Goal: Communication & Community: Participate in discussion

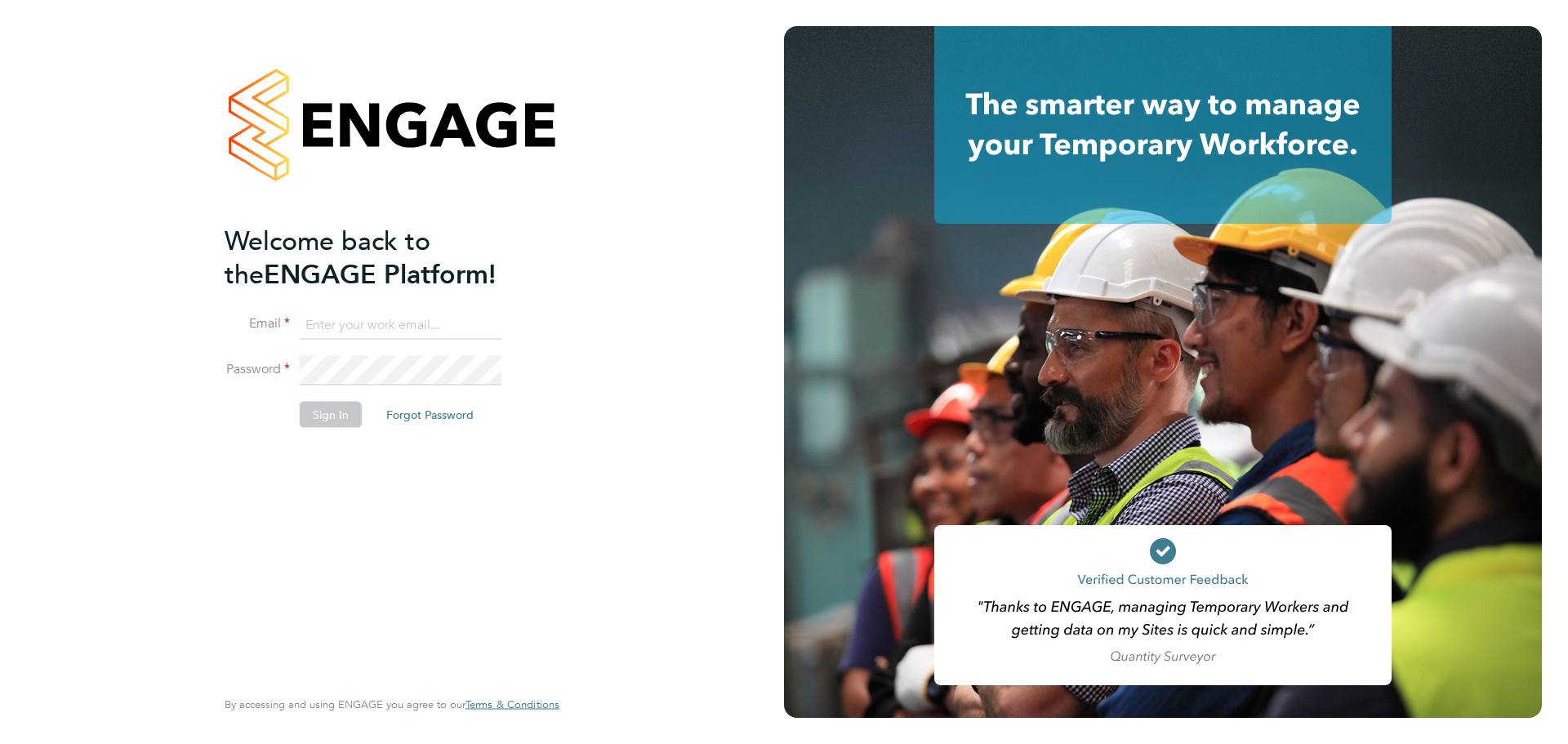
type input "[PERSON_NAME][EMAIL_ADDRESS][PERSON_NAME][DOMAIN_NAME]"
click at [335, 424] on button "Sign In" at bounding box center [330, 415] width 62 height 26
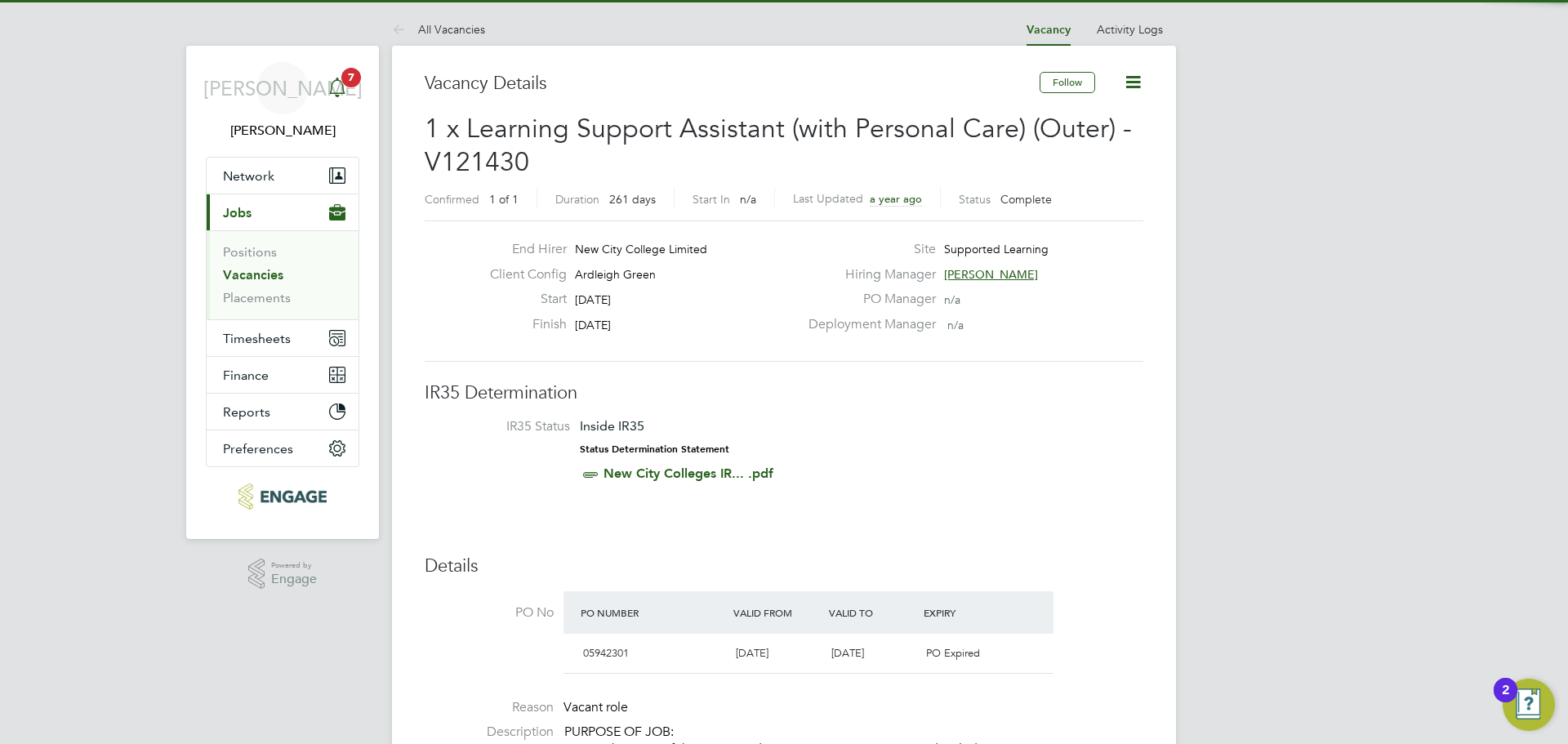
click at [330, 100] on div "Main navigation" at bounding box center [337, 88] width 33 height 33
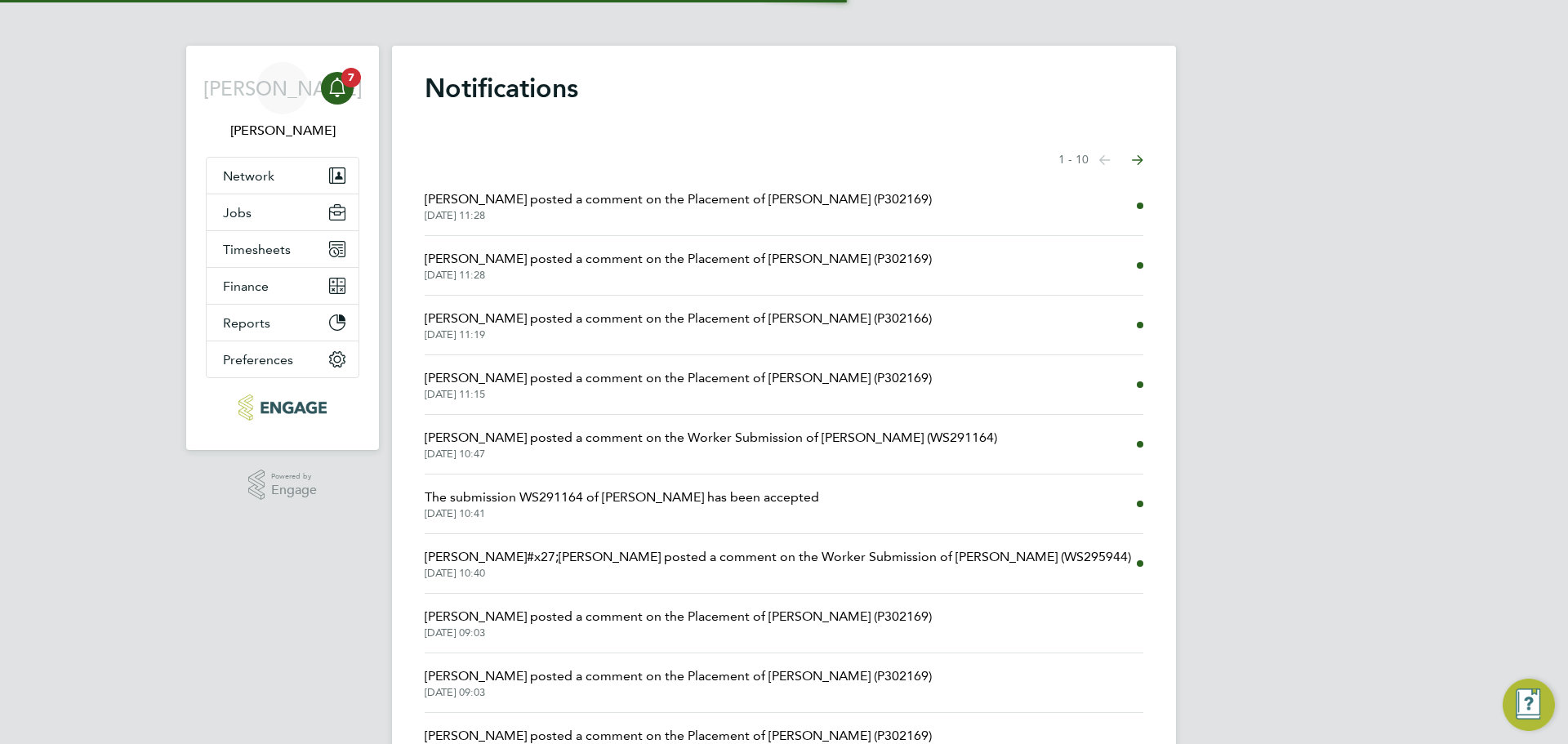
click at [482, 199] on span "Frank Pocock posted a comment on the Placement of Dean Mcmillan (P302169)" at bounding box center [679, 199] width 507 height 19
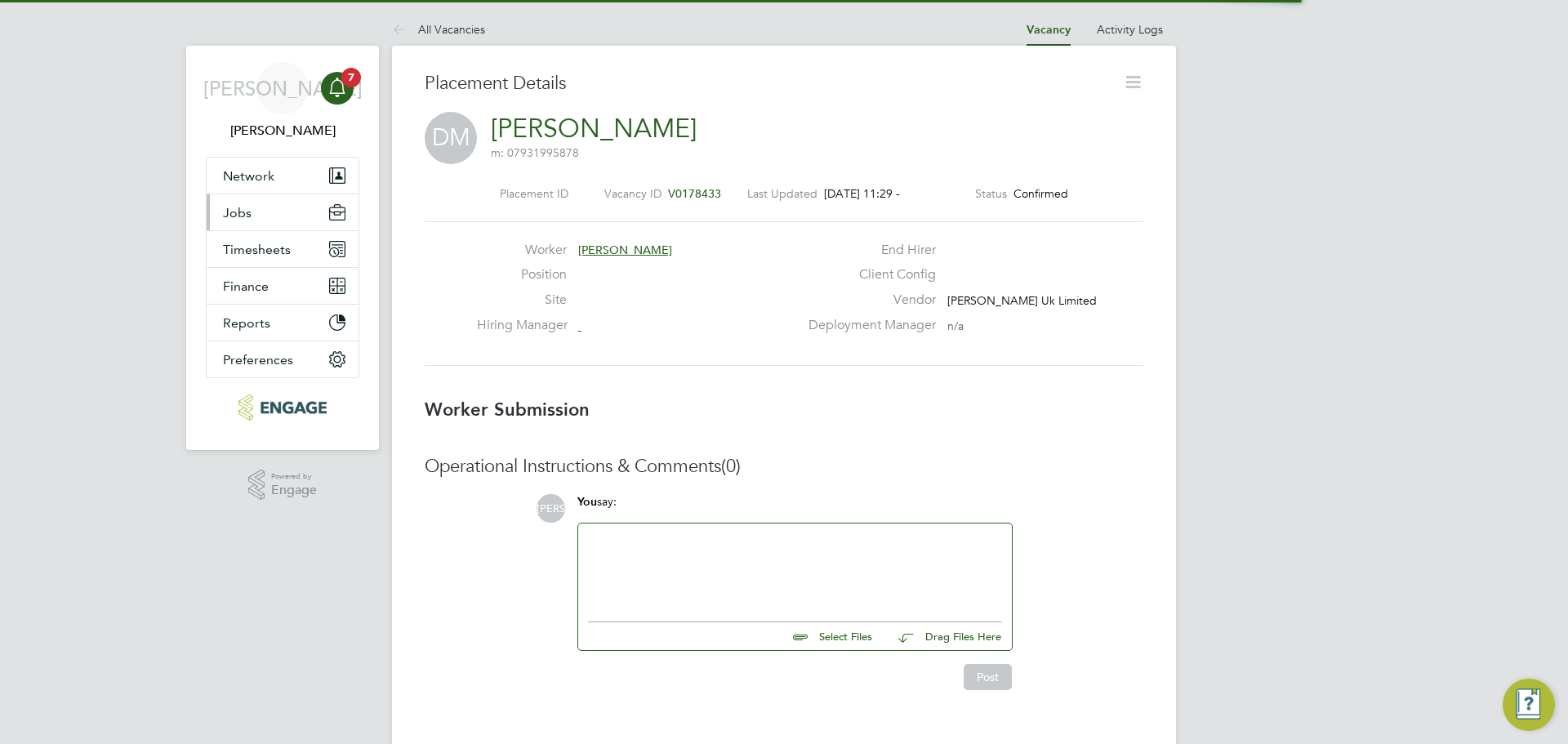
scroll to position [26, 323]
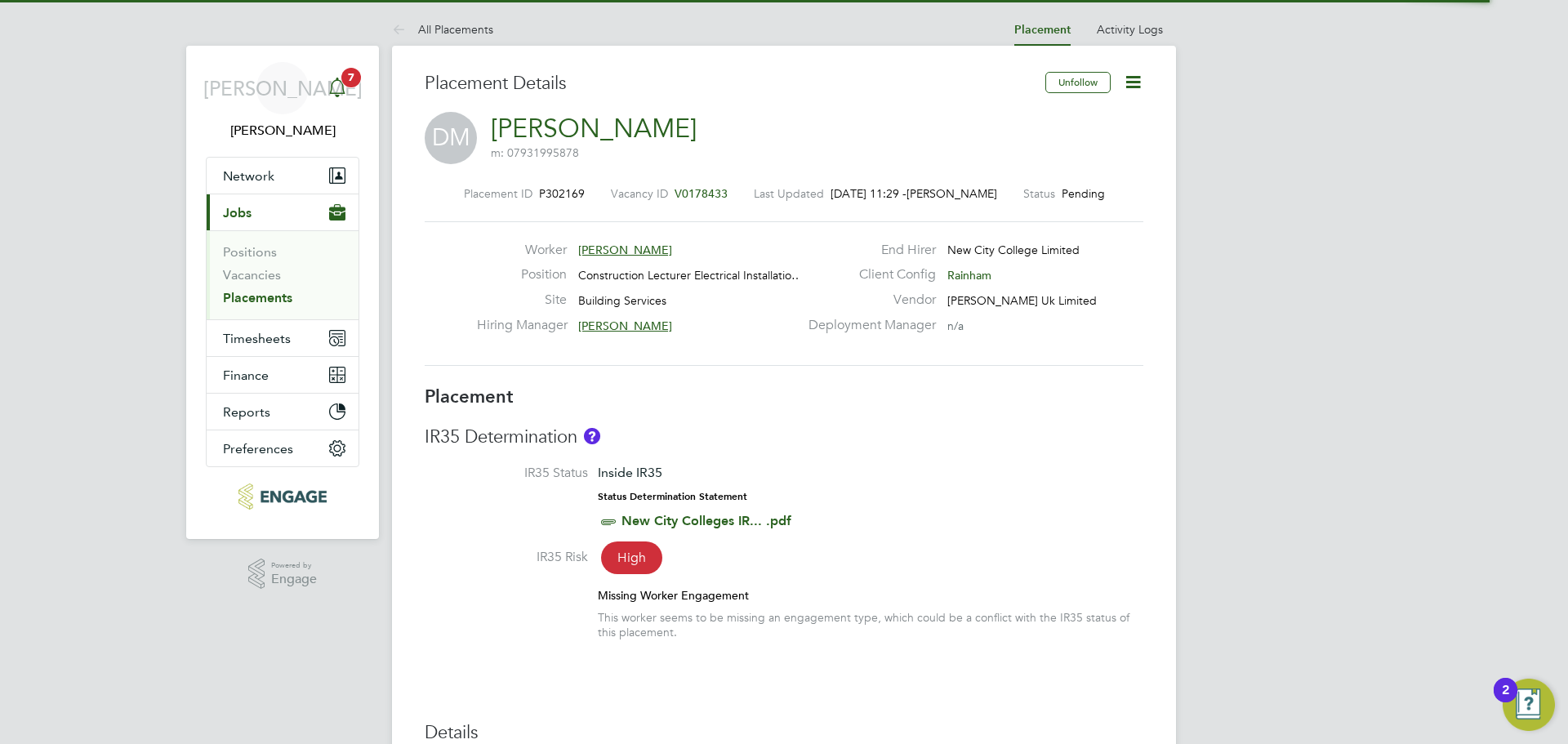
click at [356, 83] on span "7" at bounding box center [351, 78] width 19 height 19
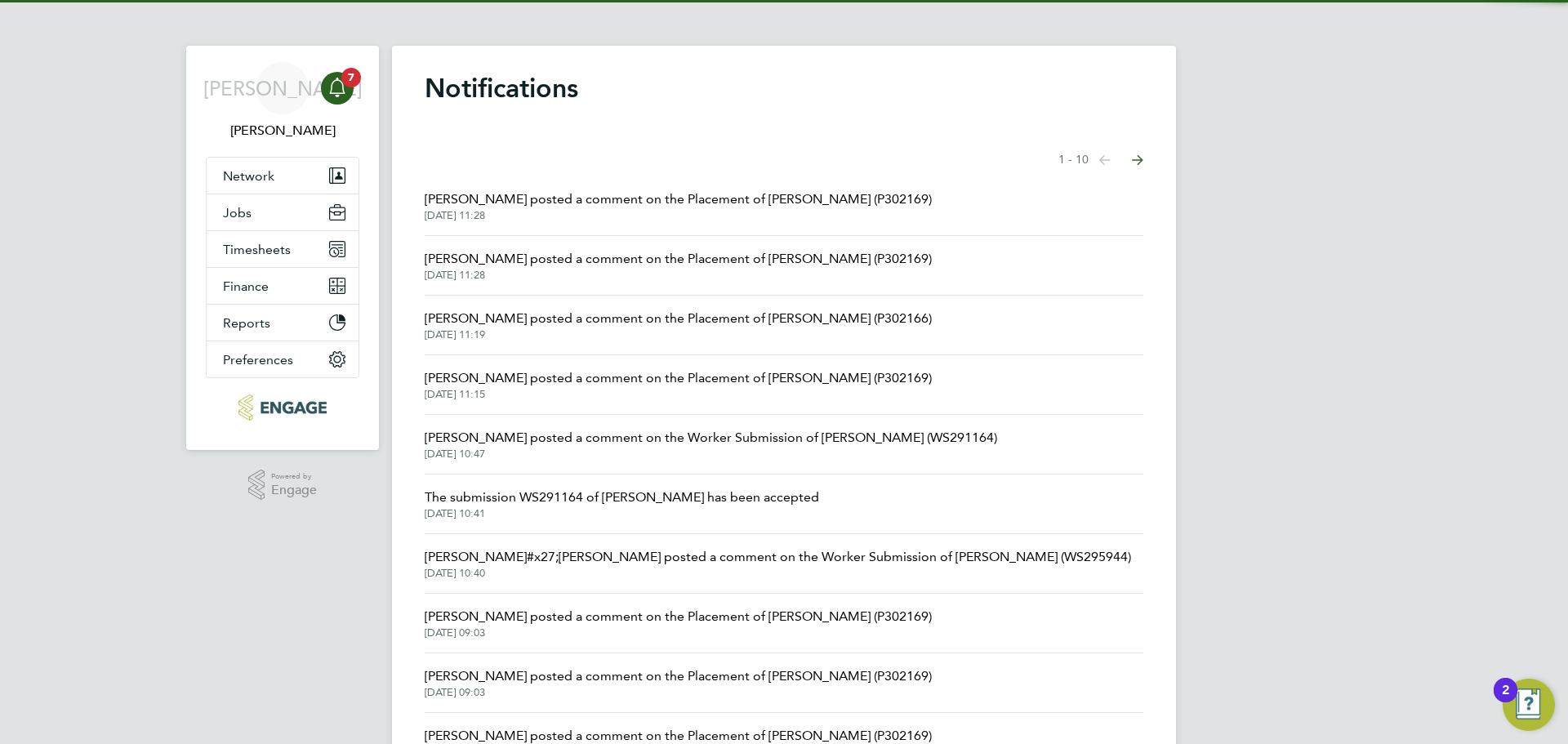
click at [608, 318] on span "Rufena Haque posted a comment on the Placement of Khalil Momand (P302166)" at bounding box center [679, 318] width 507 height 19
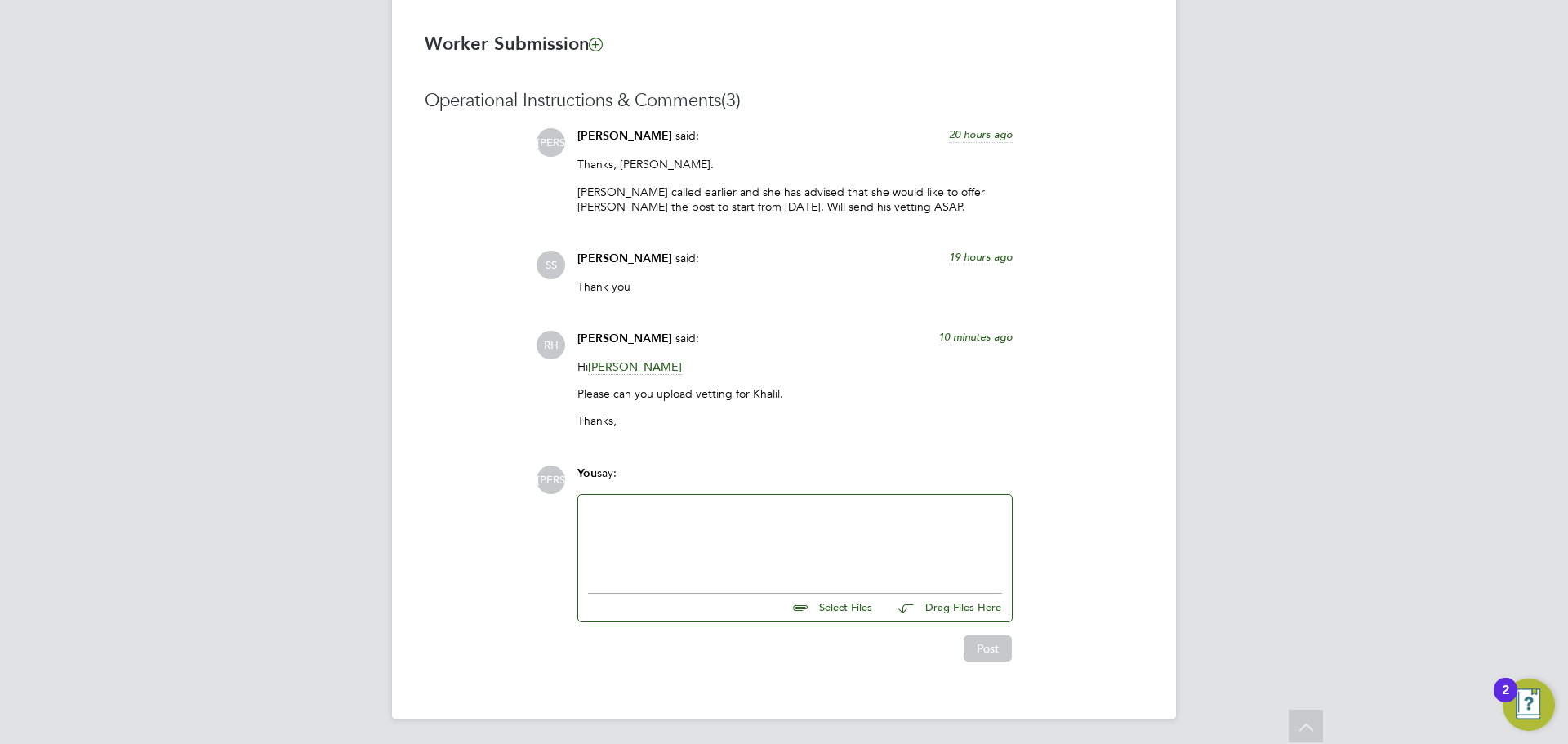
click at [851, 596] on input "file" at bounding box center [880, 605] width 245 height 23
type input "C:\fakepath\Khalil Momand - USC.png"
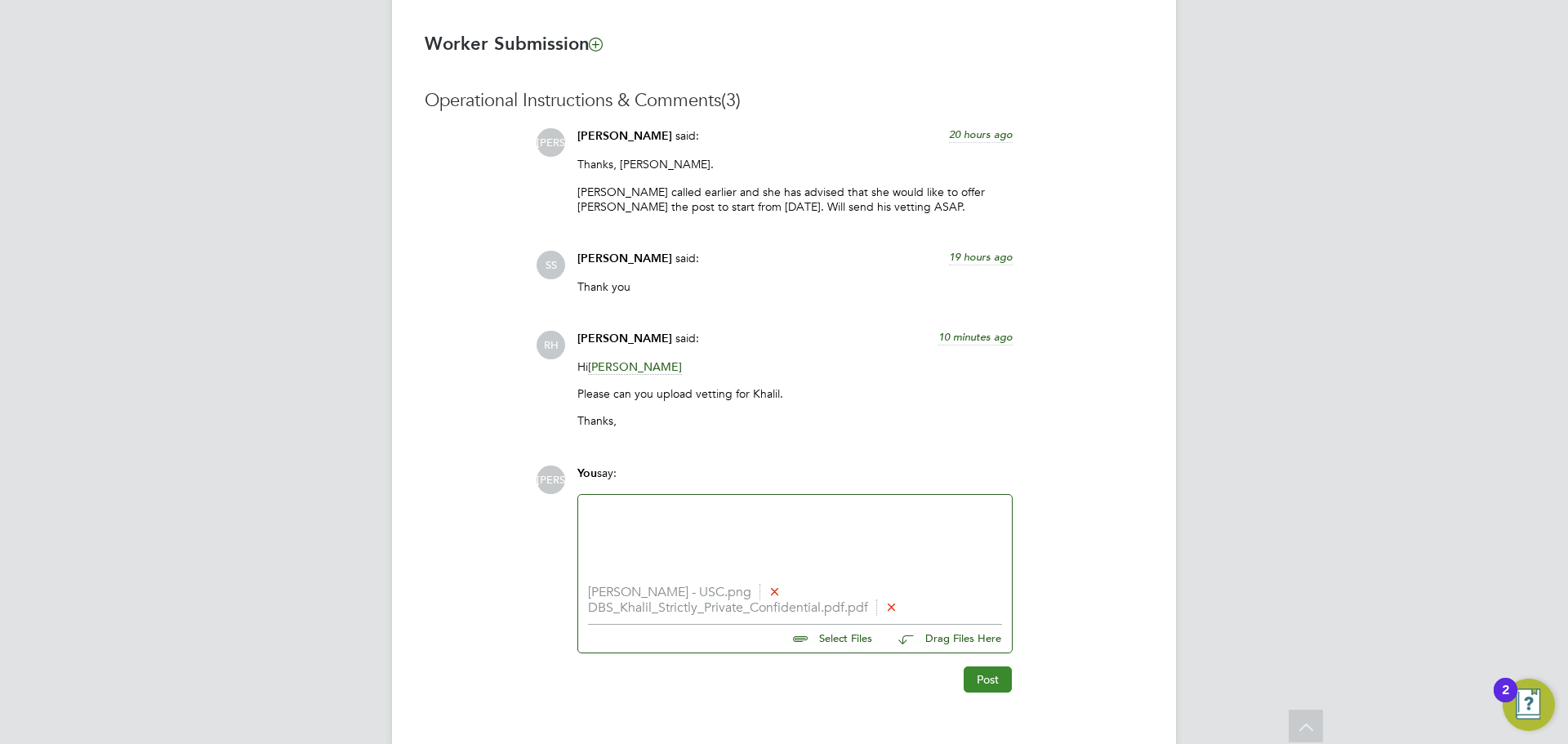
click at [999, 681] on button "Post" at bounding box center [987, 679] width 48 height 26
click at [930, 561] on div at bounding box center [795, 539] width 414 height 70
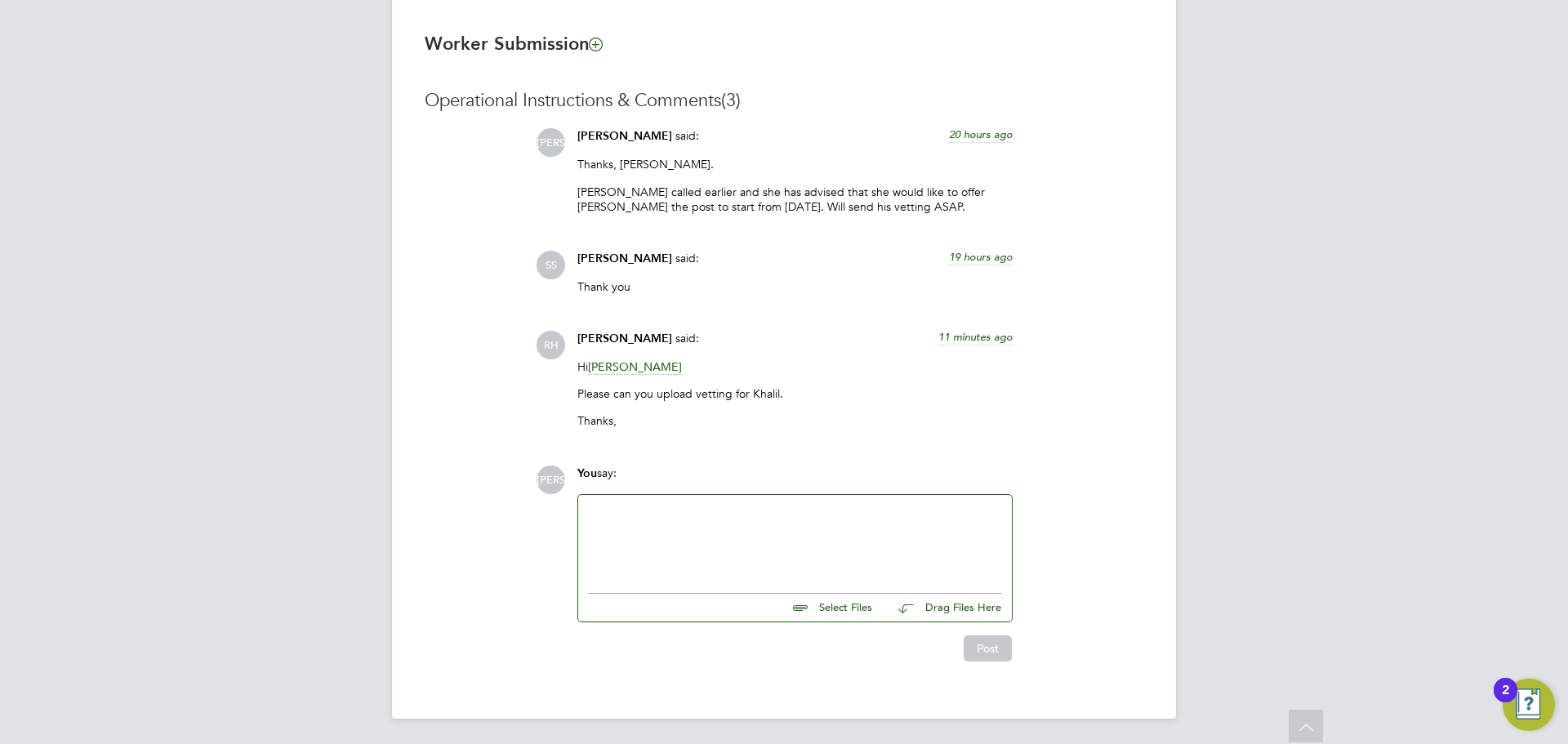
click at [851, 602] on input "file" at bounding box center [880, 605] width 245 height 23
type input "C:\fakepath\Khalil Momand - USC.png"
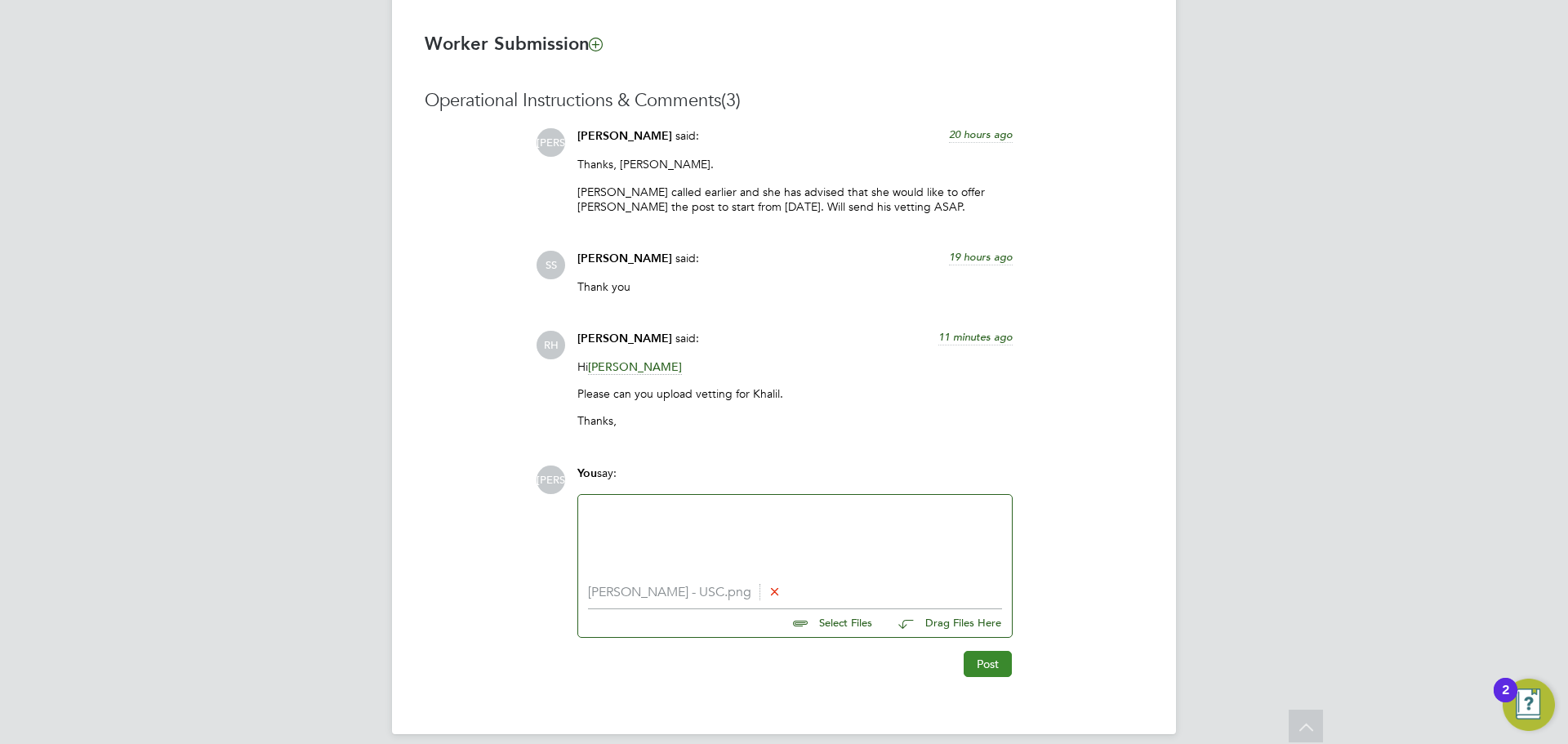
click at [980, 658] on button "Post" at bounding box center [987, 664] width 48 height 26
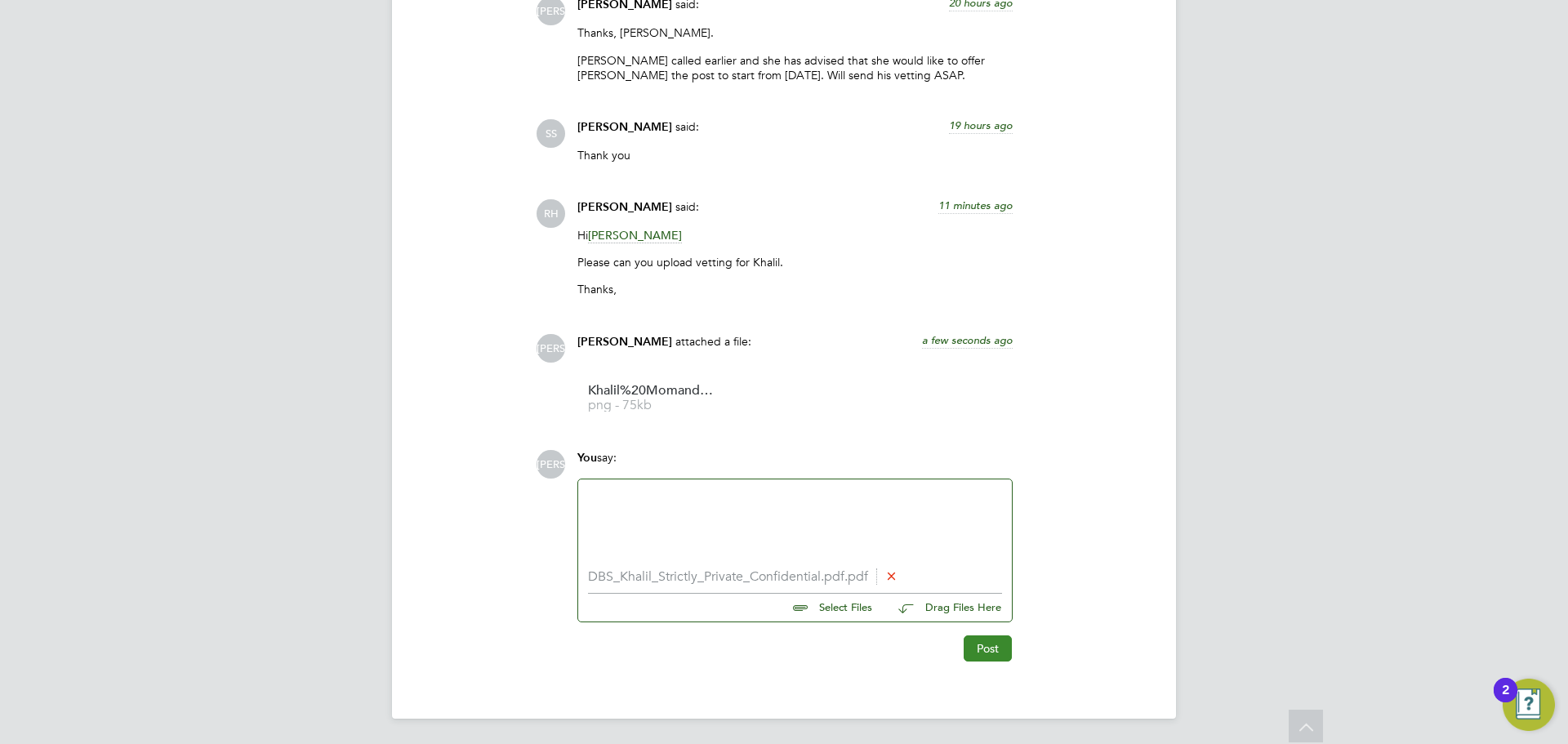
click at [991, 653] on button "Post" at bounding box center [987, 648] width 48 height 26
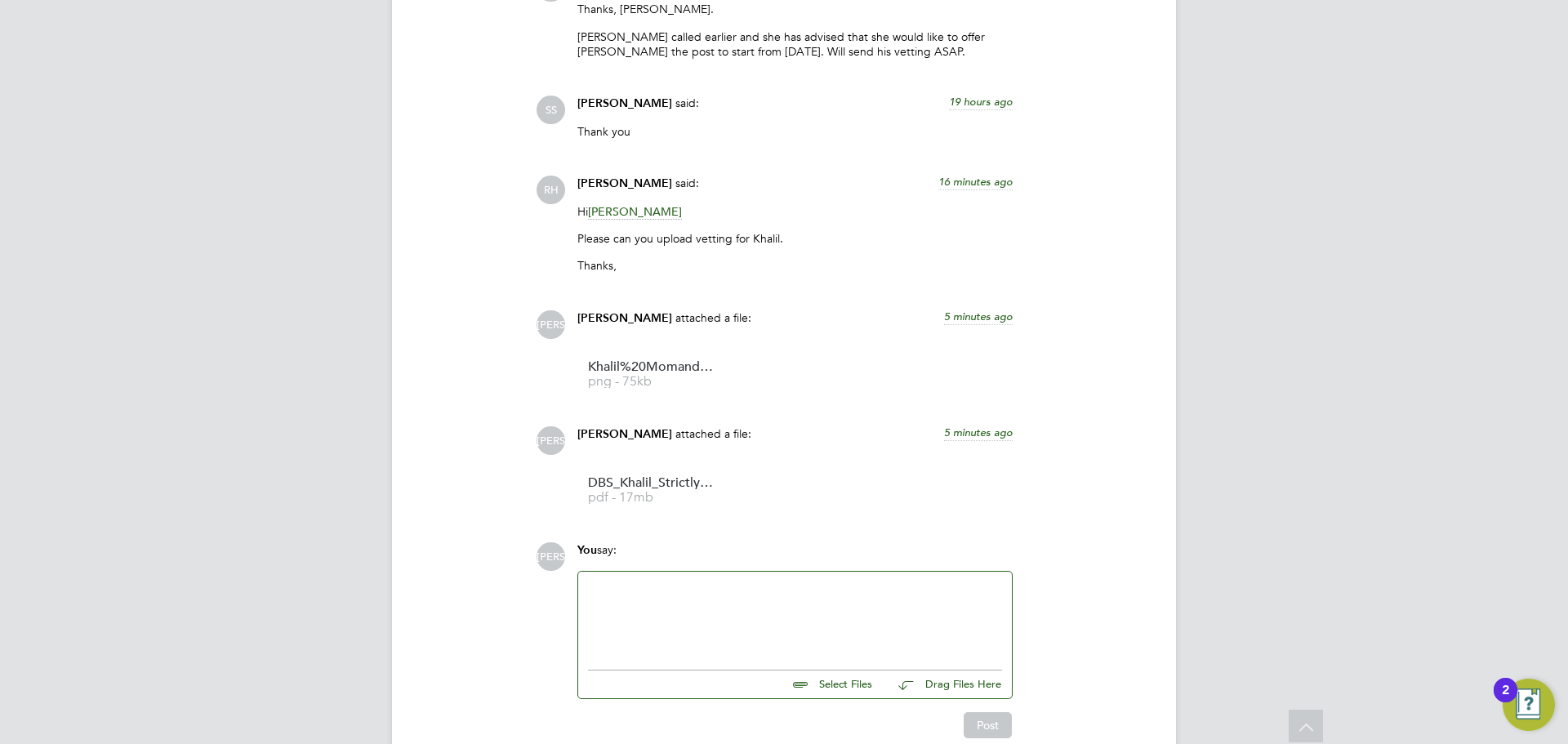
scroll to position [1517, 0]
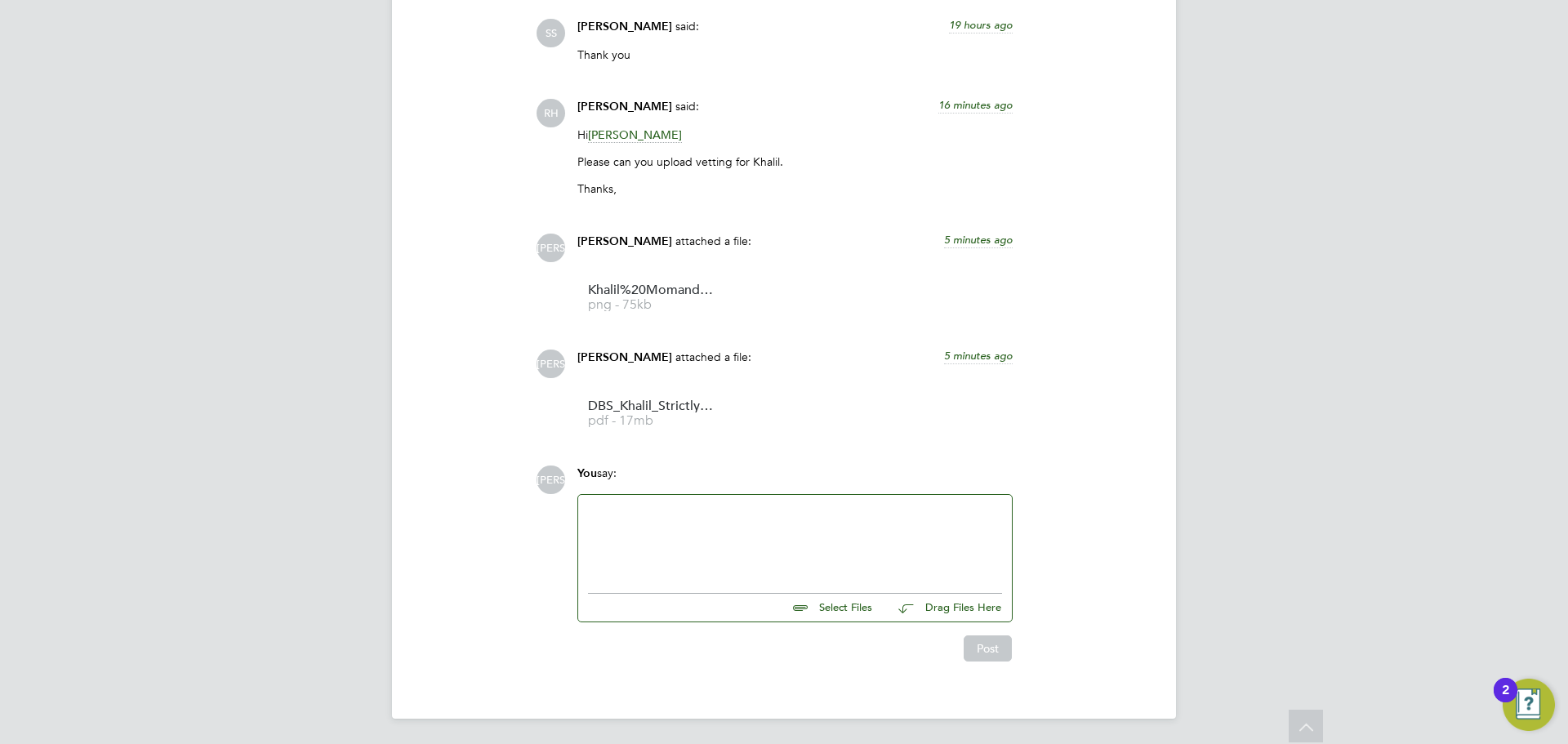
click at [830, 604] on input "file" at bounding box center [880, 605] width 245 height 23
type input "C:\fakepath\Khalil Momand - NCC Vetting.docx"
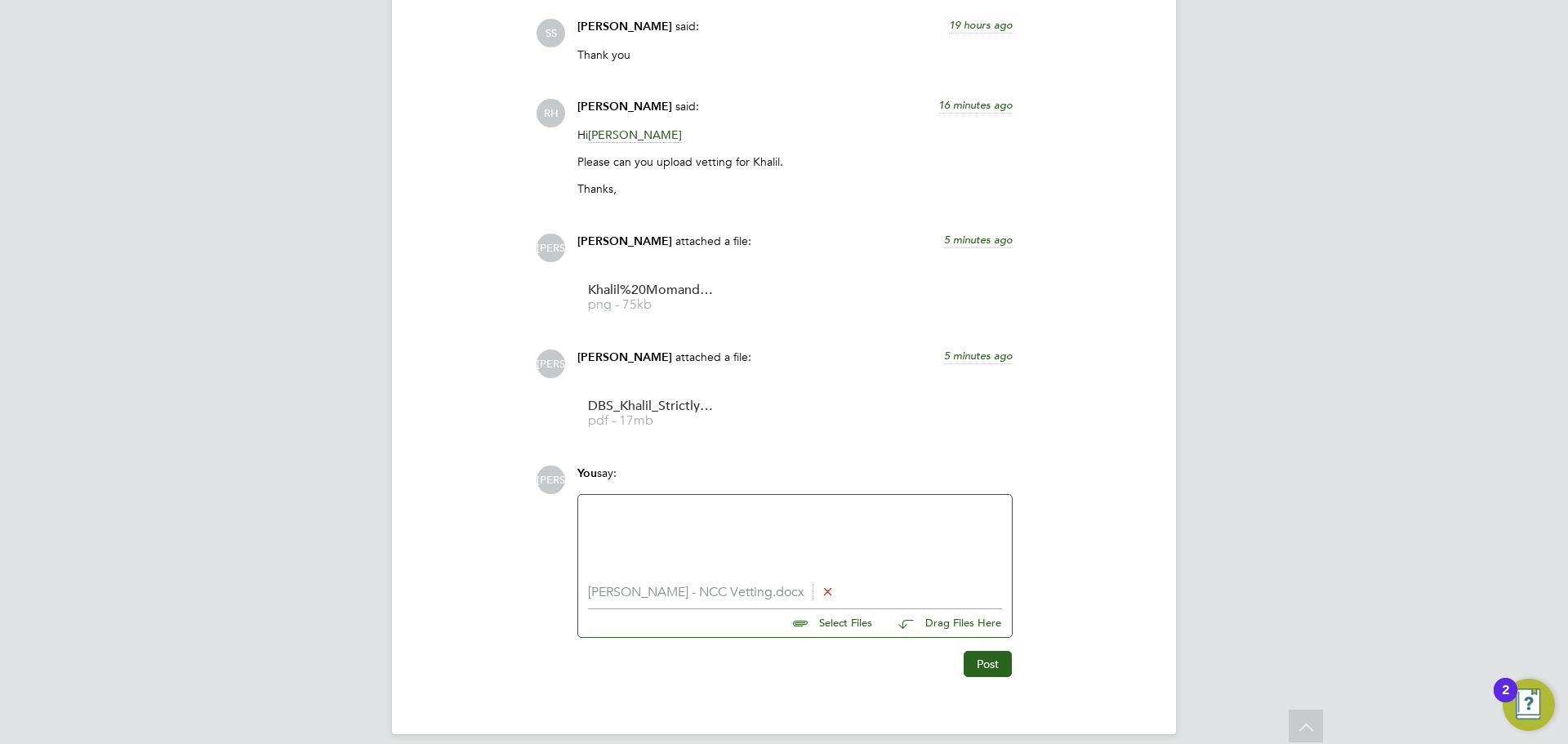
click at [630, 535] on div at bounding box center [795, 539] width 414 height 70
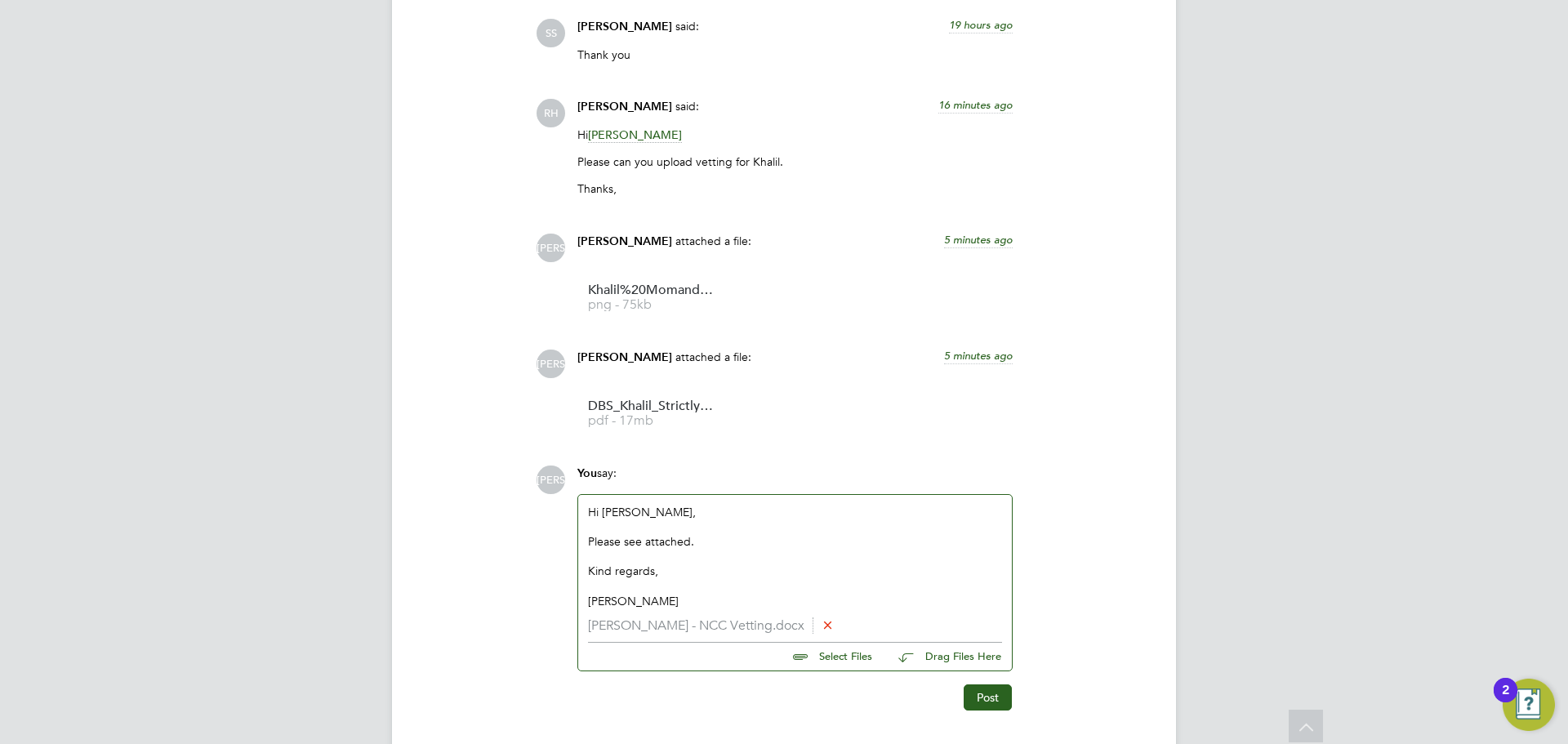
click at [959, 702] on div "Post" at bounding box center [794, 697] width 436 height 26
click at [1006, 697] on button "Post" at bounding box center [987, 697] width 48 height 26
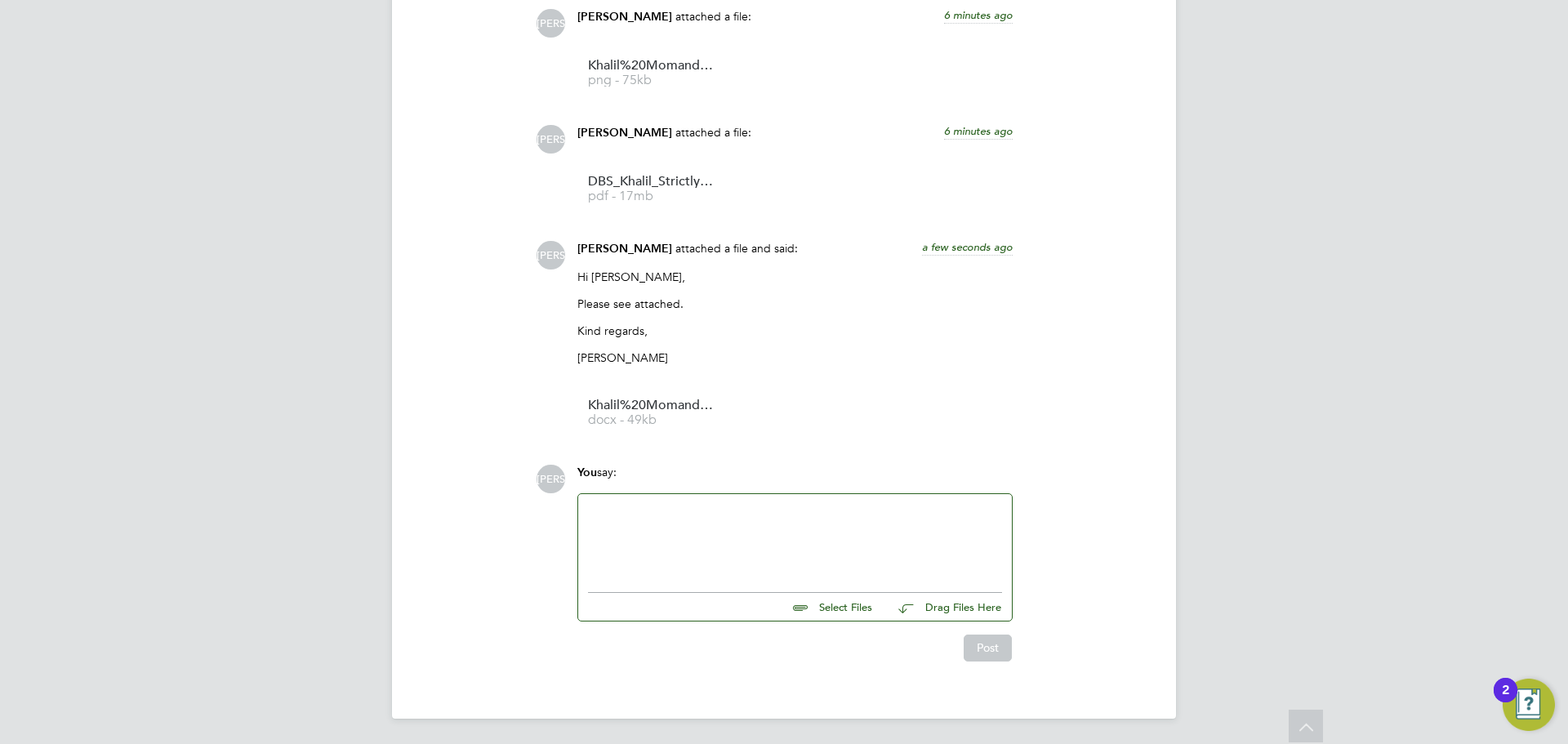
scroll to position [1578, 0]
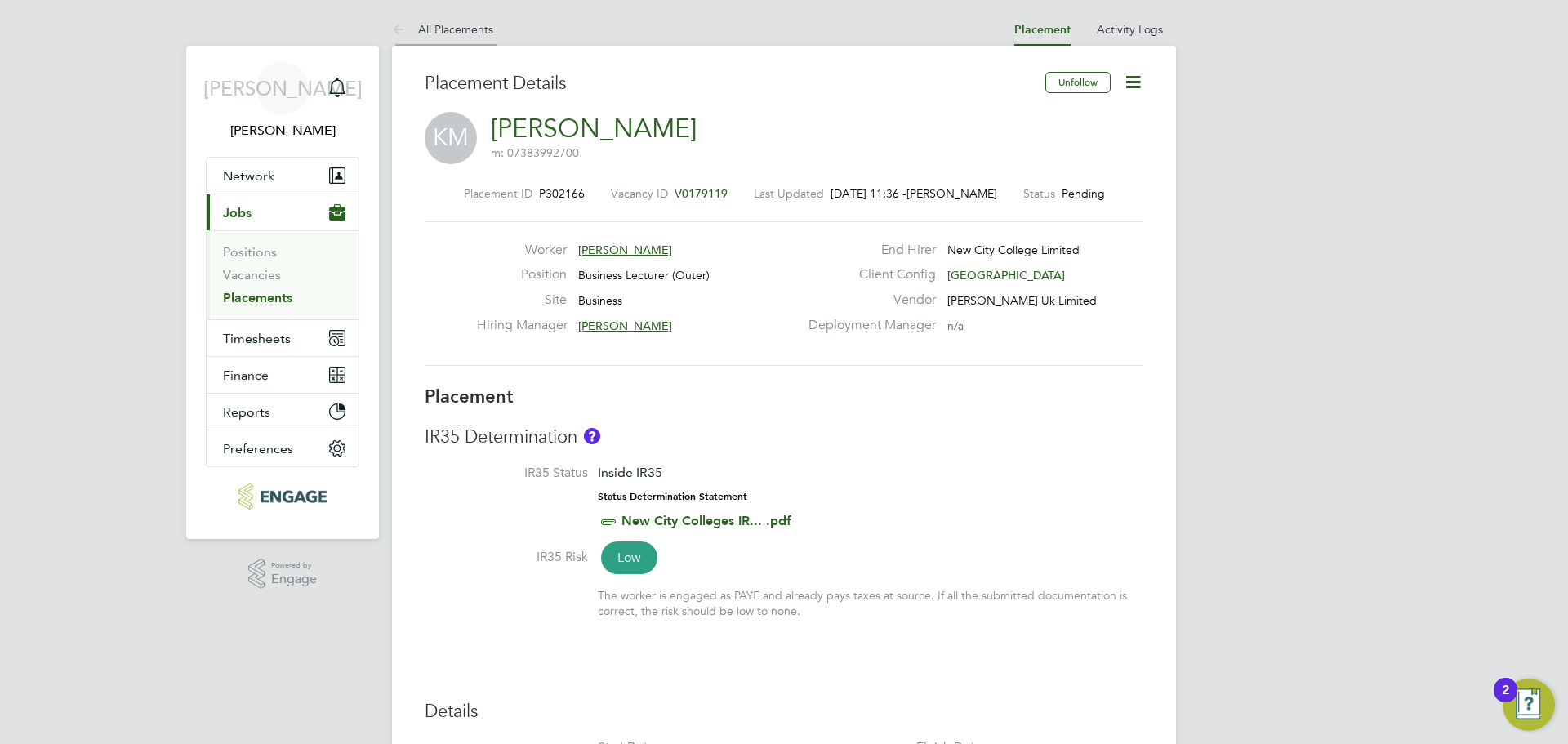
click at [480, 21] on li "All Placements" at bounding box center [442, 30] width 101 height 33
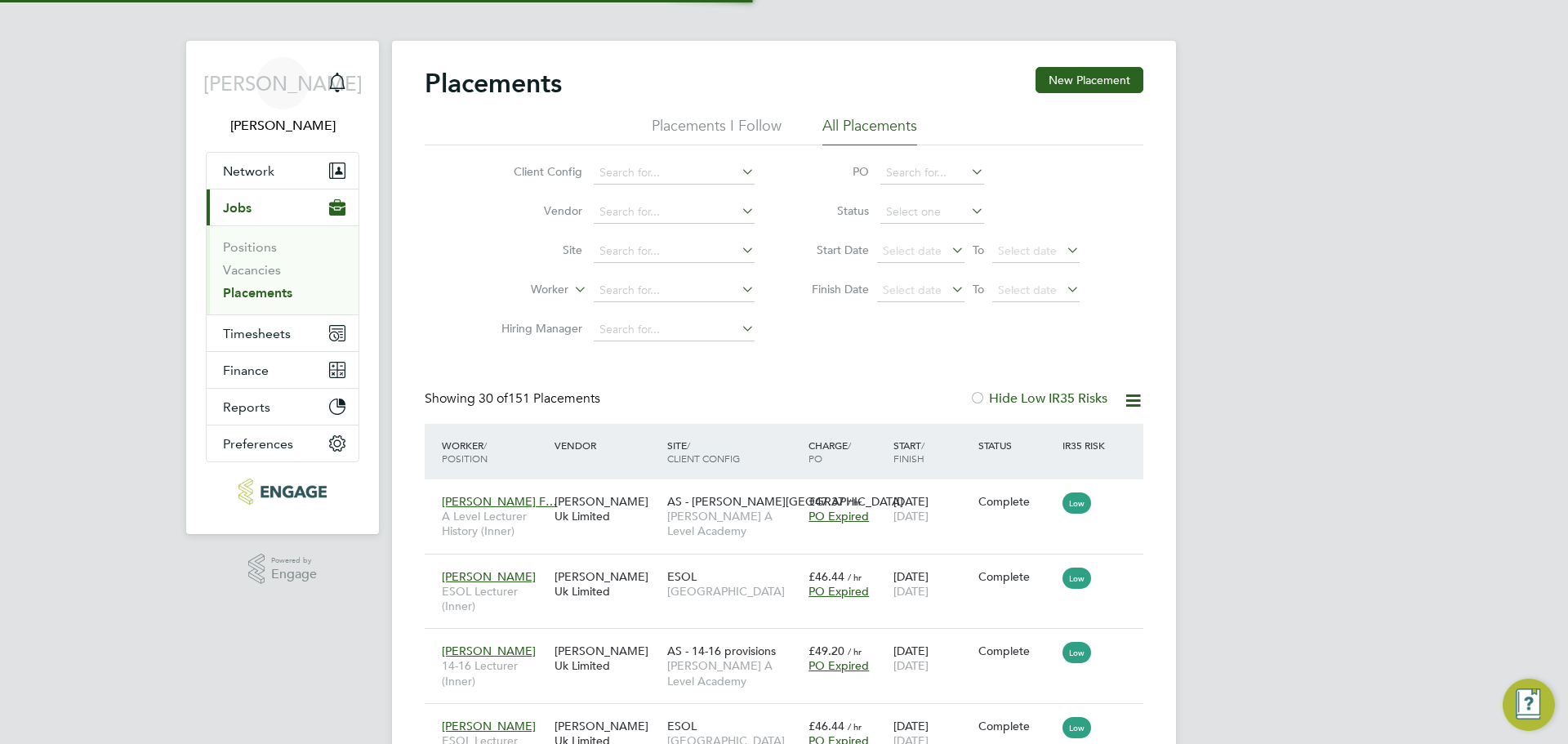
scroll to position [9, 9]
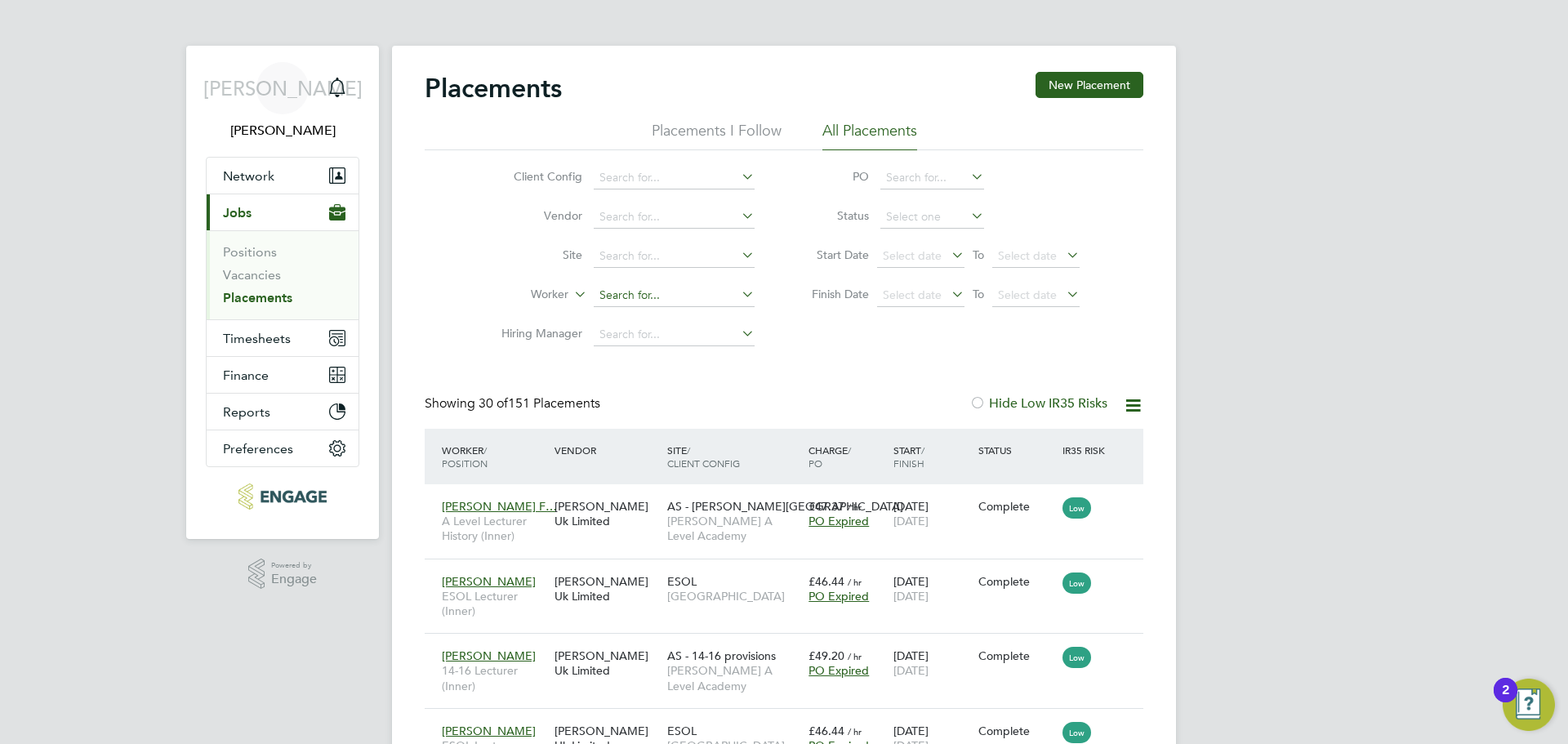
click at [633, 297] on input at bounding box center [674, 296] width 161 height 23
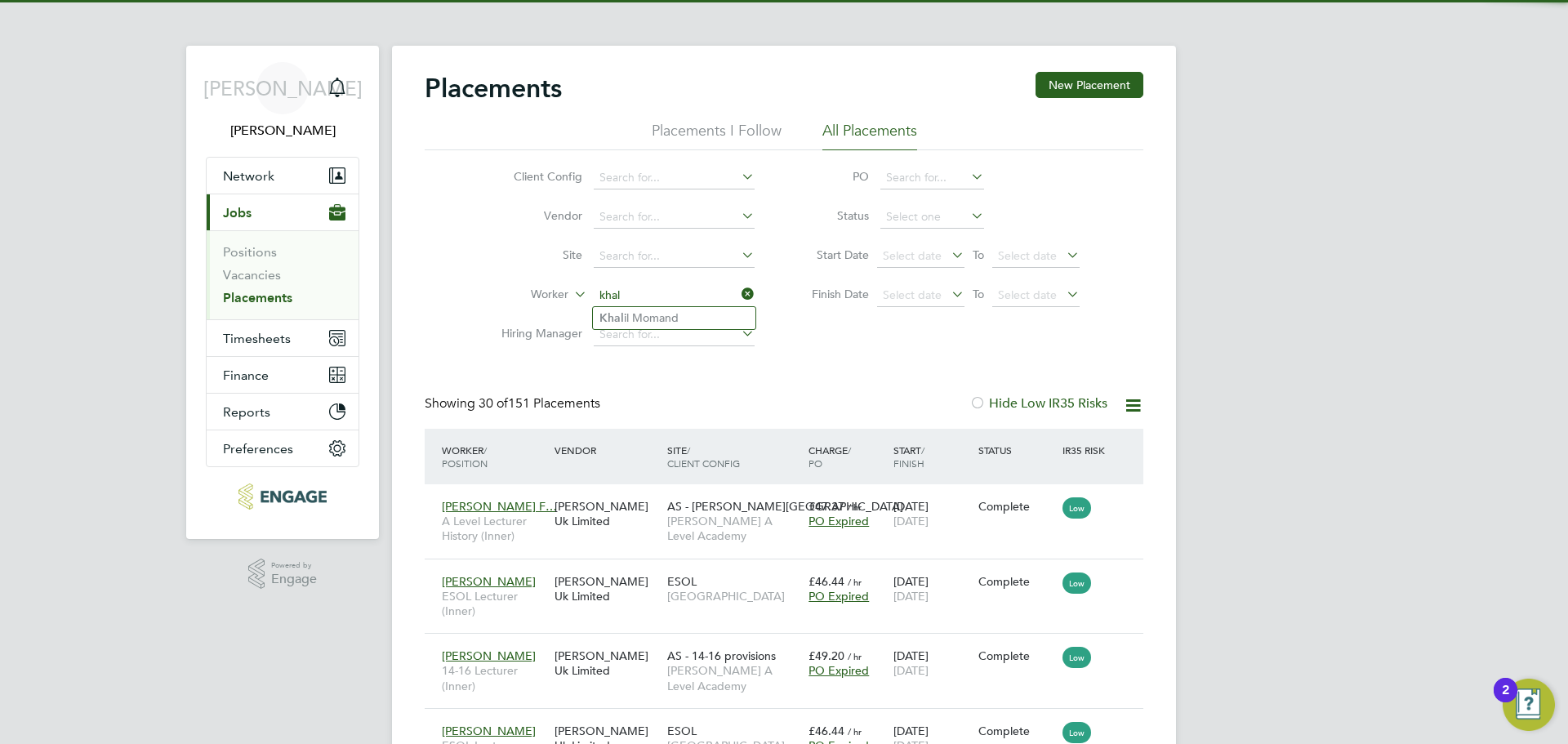
type input "khal"
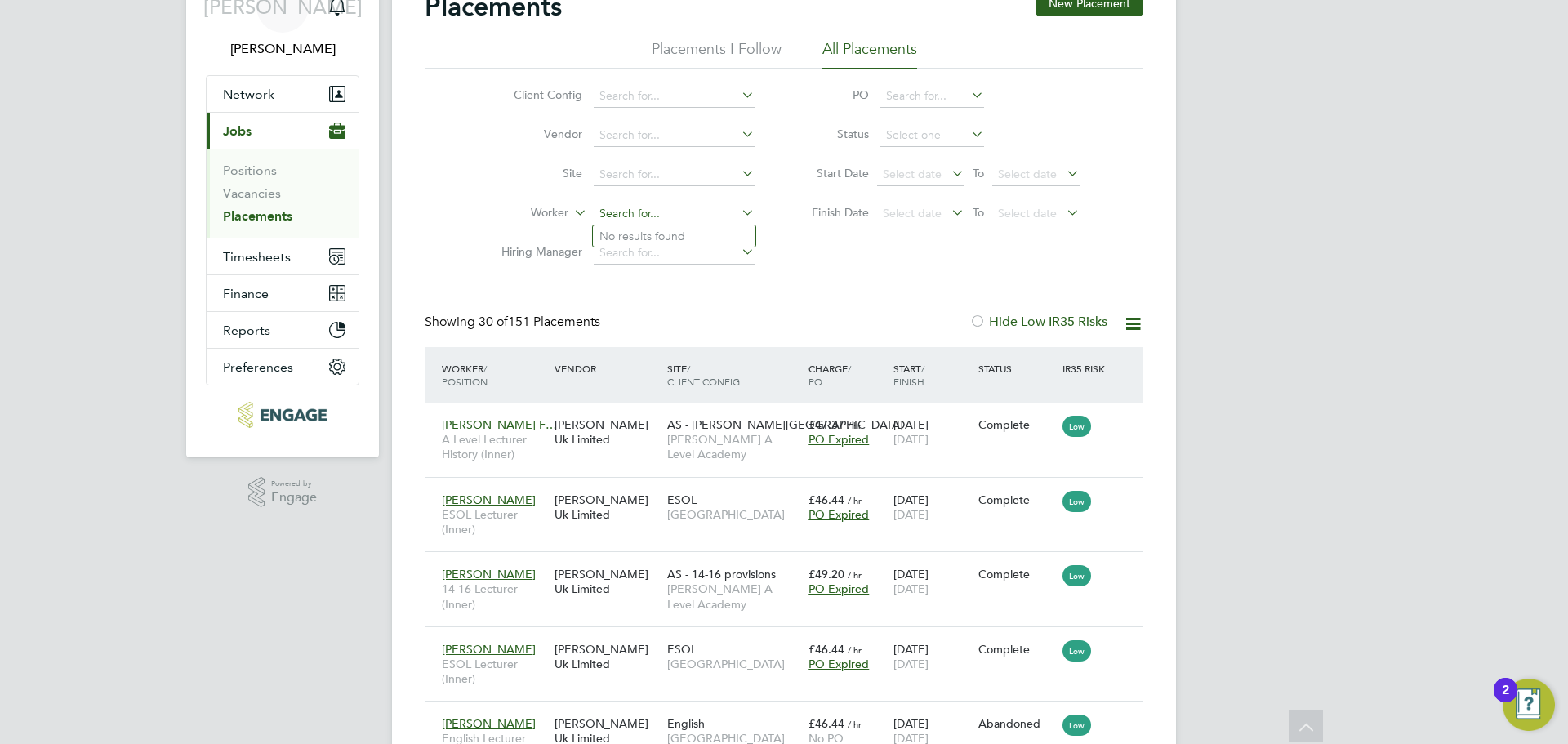
click at [647, 214] on input at bounding box center [674, 214] width 161 height 23
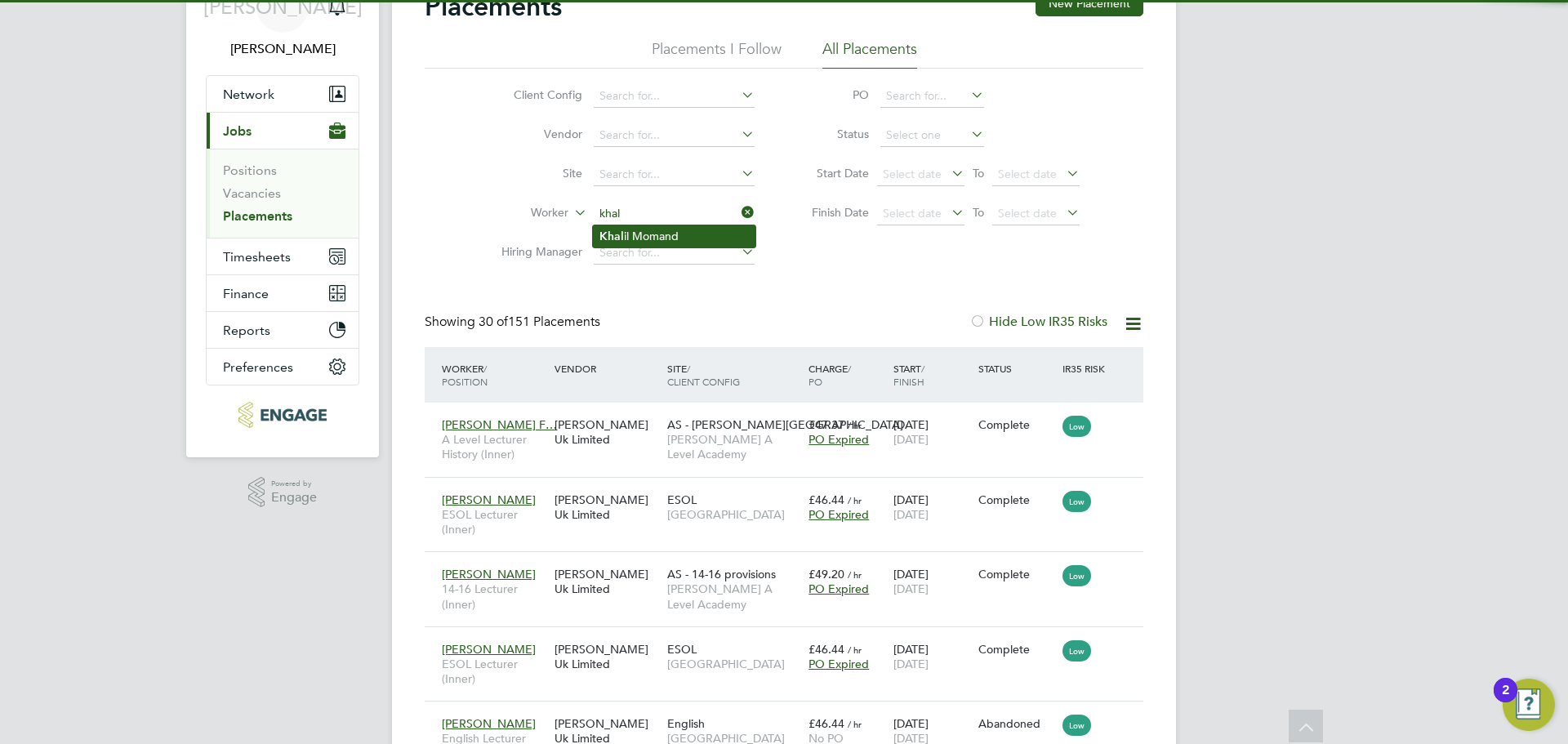
click at [631, 239] on li "Khal il Momand" at bounding box center [674, 236] width 163 height 22
type input "Khalil Momand"
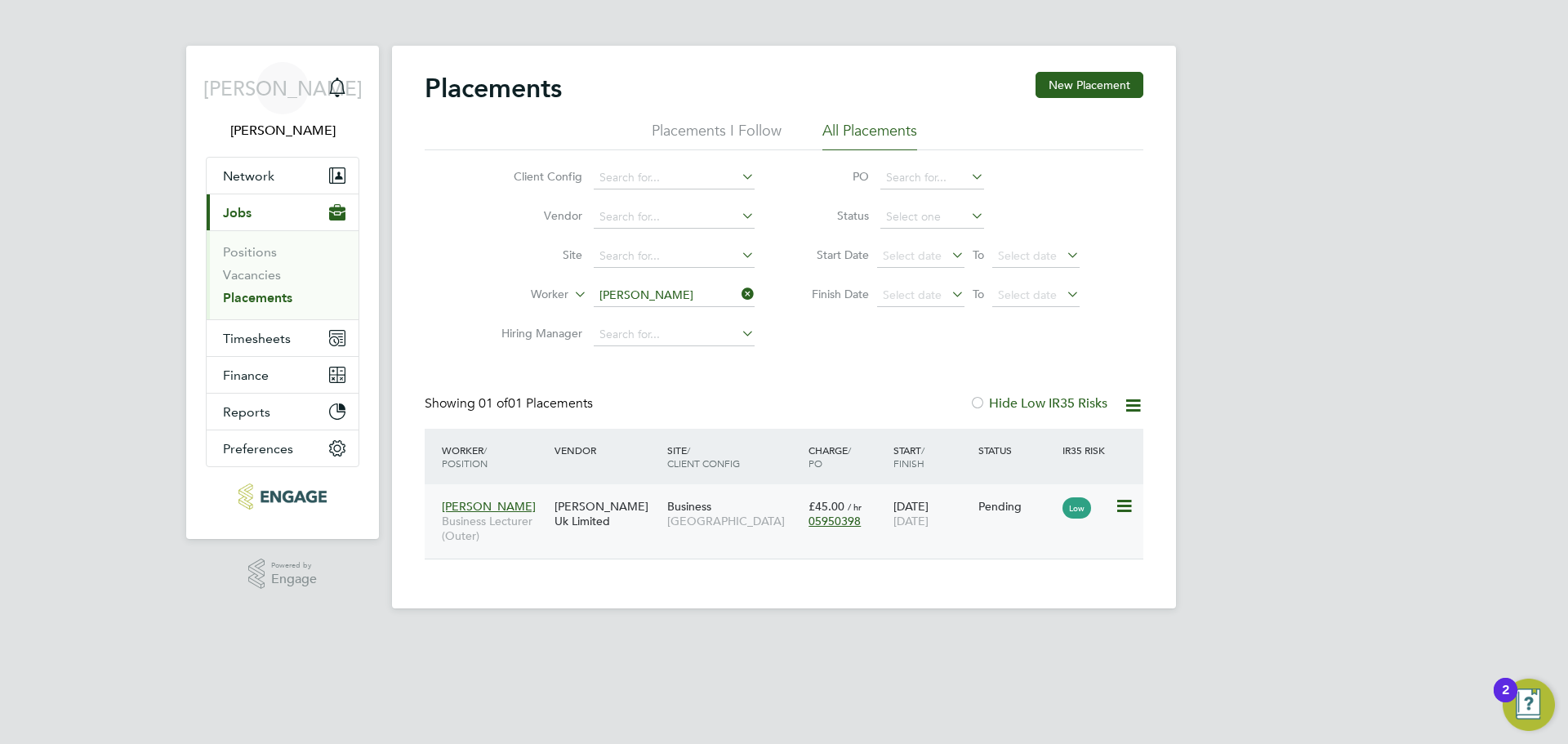
click at [566, 511] on div "[PERSON_NAME] Uk Limited" at bounding box center [607, 514] width 113 height 46
click at [258, 276] on link "Vacancies" at bounding box center [252, 275] width 58 height 15
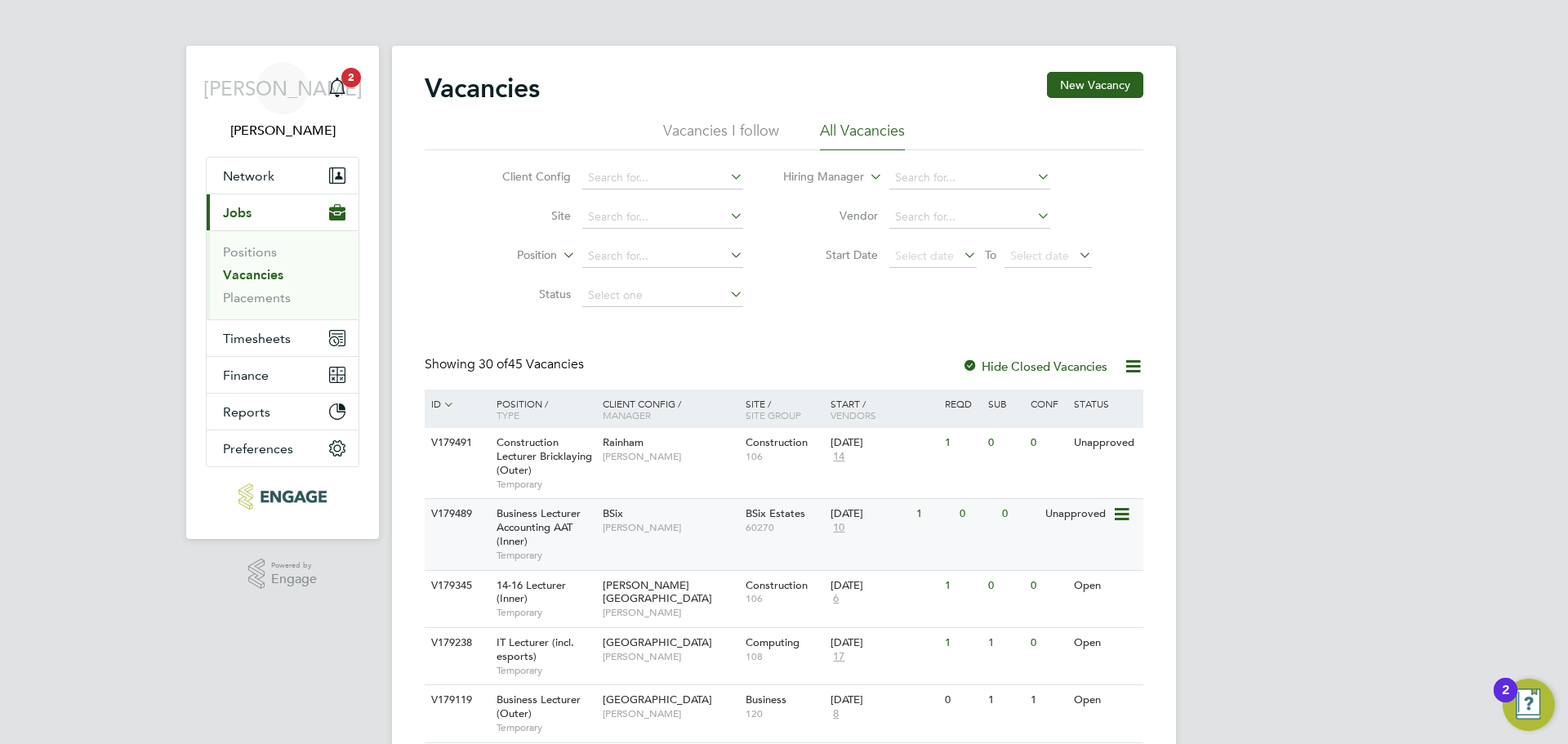
click at [588, 520] on div "Business Lecturer Accounting AAT (Inner) Temporary" at bounding box center [541, 533] width 114 height 70
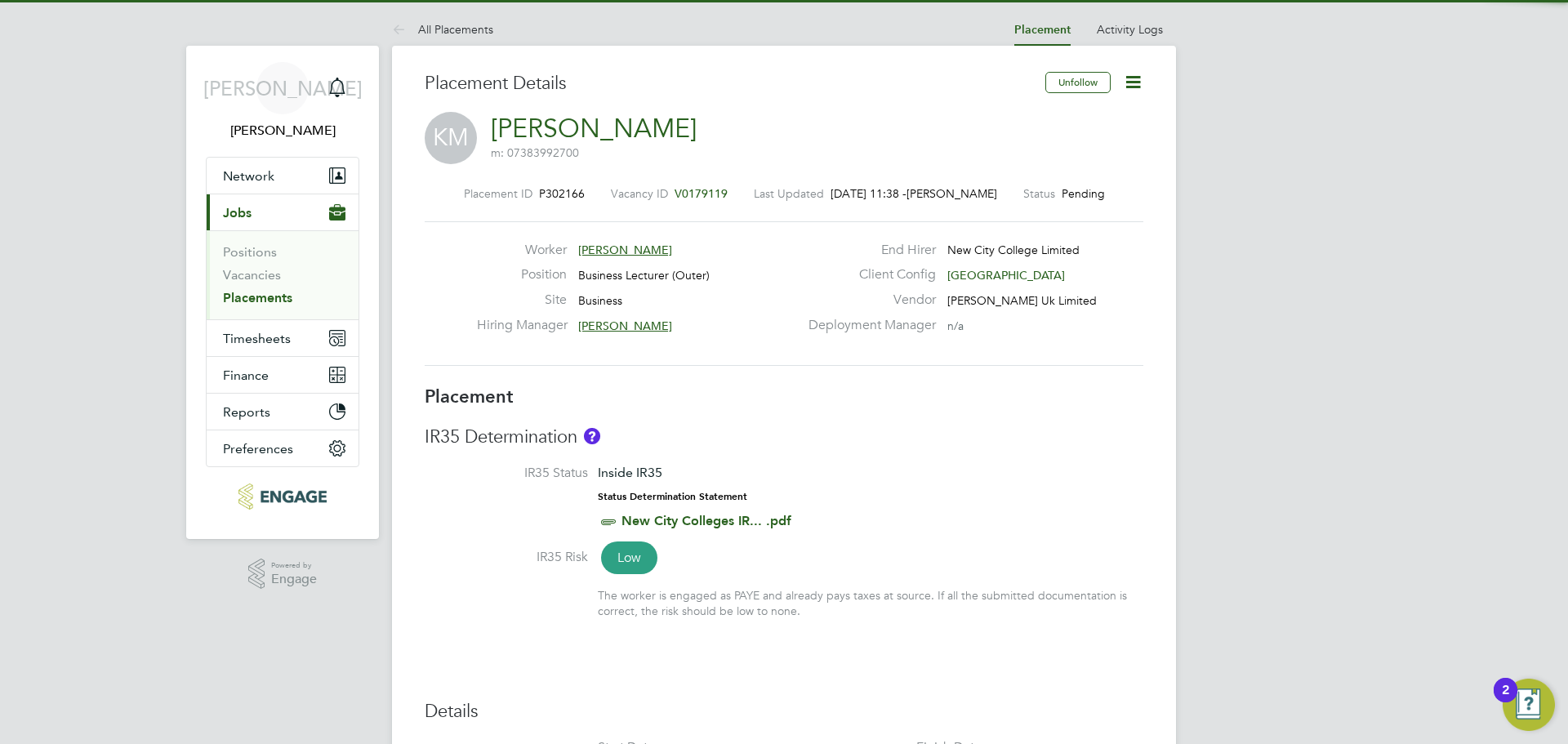
click at [1135, 83] on icon at bounding box center [1132, 81] width 20 height 20
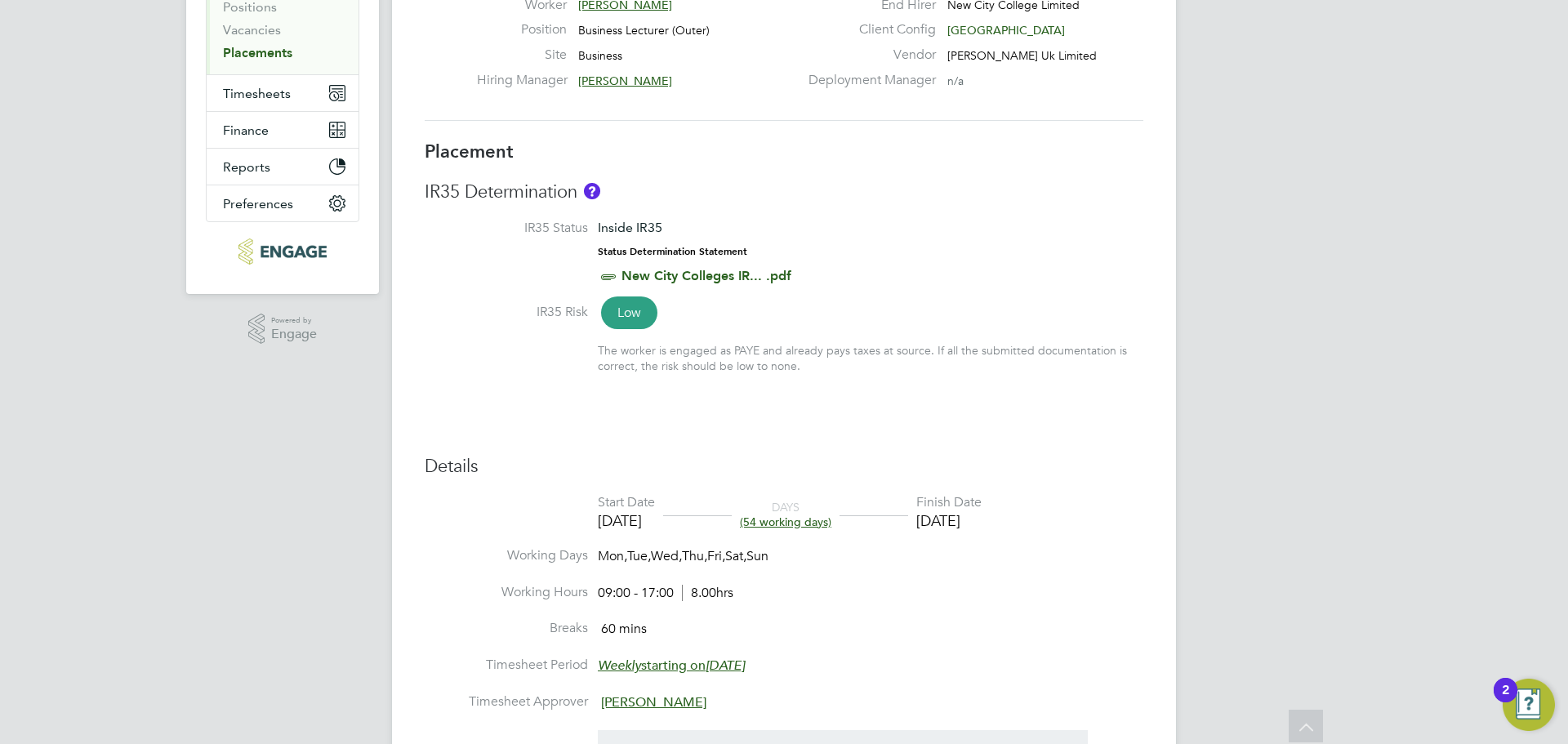
scroll to position [88, 0]
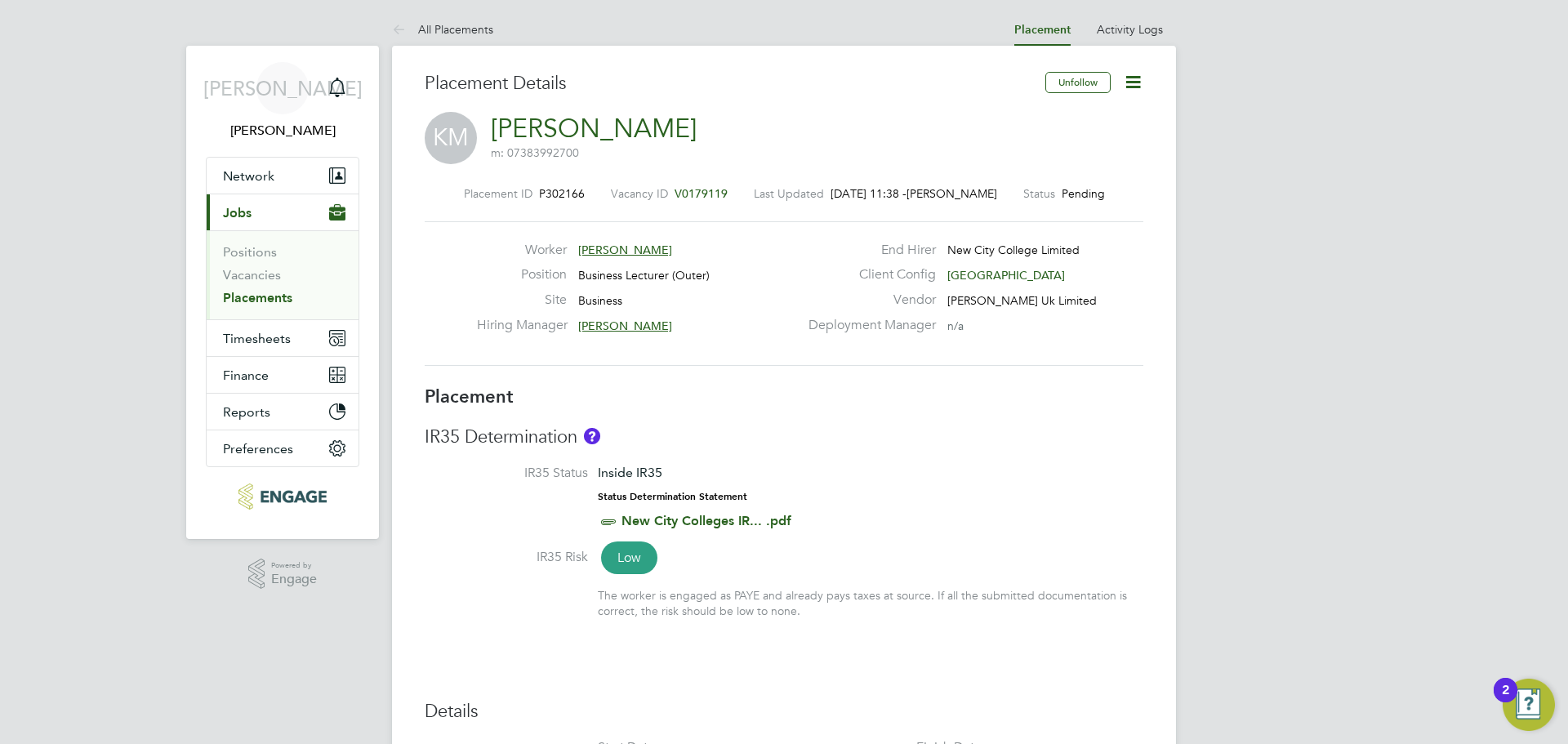
click at [1126, 78] on icon at bounding box center [1132, 81] width 20 height 20
click at [1066, 118] on li "Edit Placement e" at bounding box center [1079, 121] width 120 height 23
type input "[PERSON_NAME]"
type input "[DATE]"
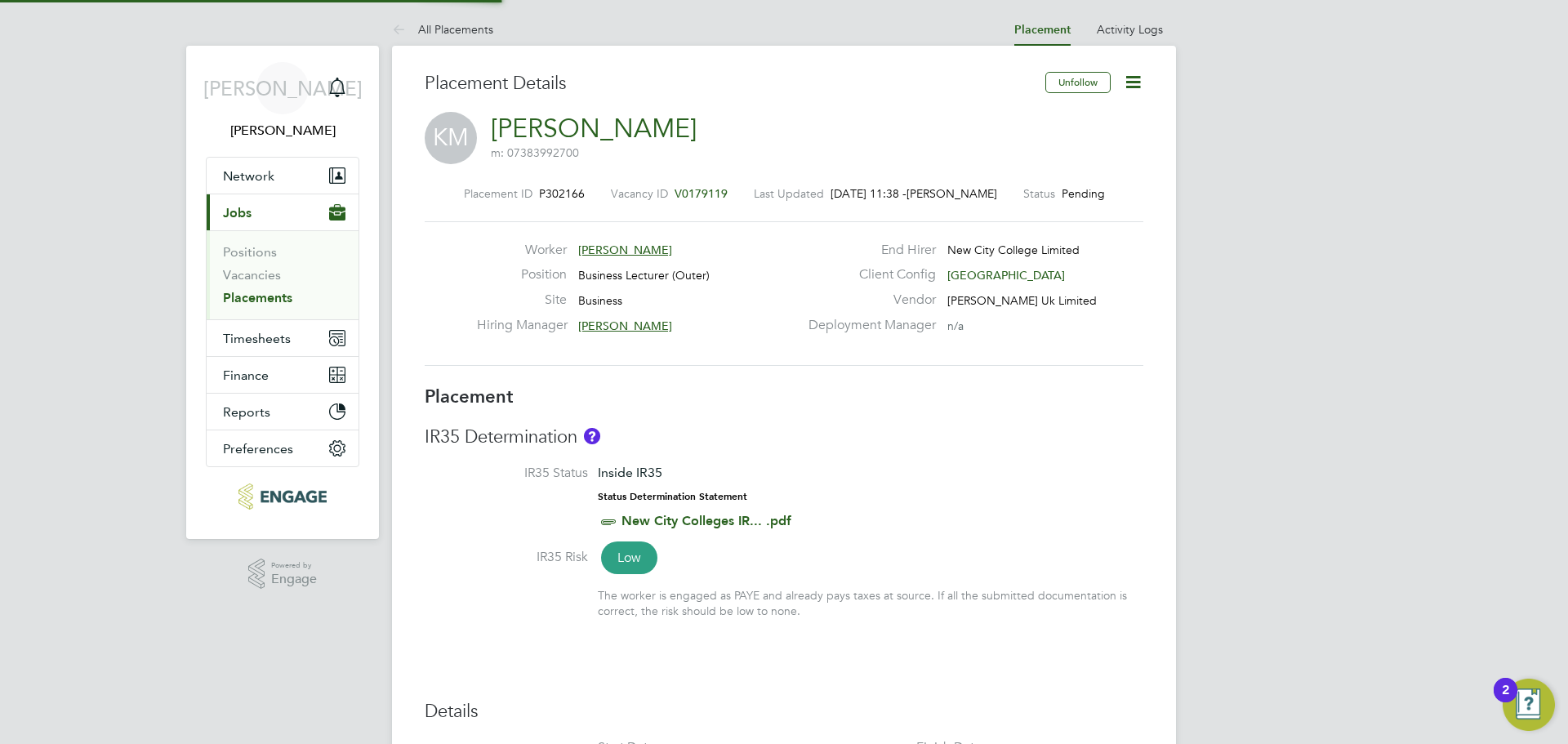
type input "[DATE]"
type input "09:00"
type input "17:00"
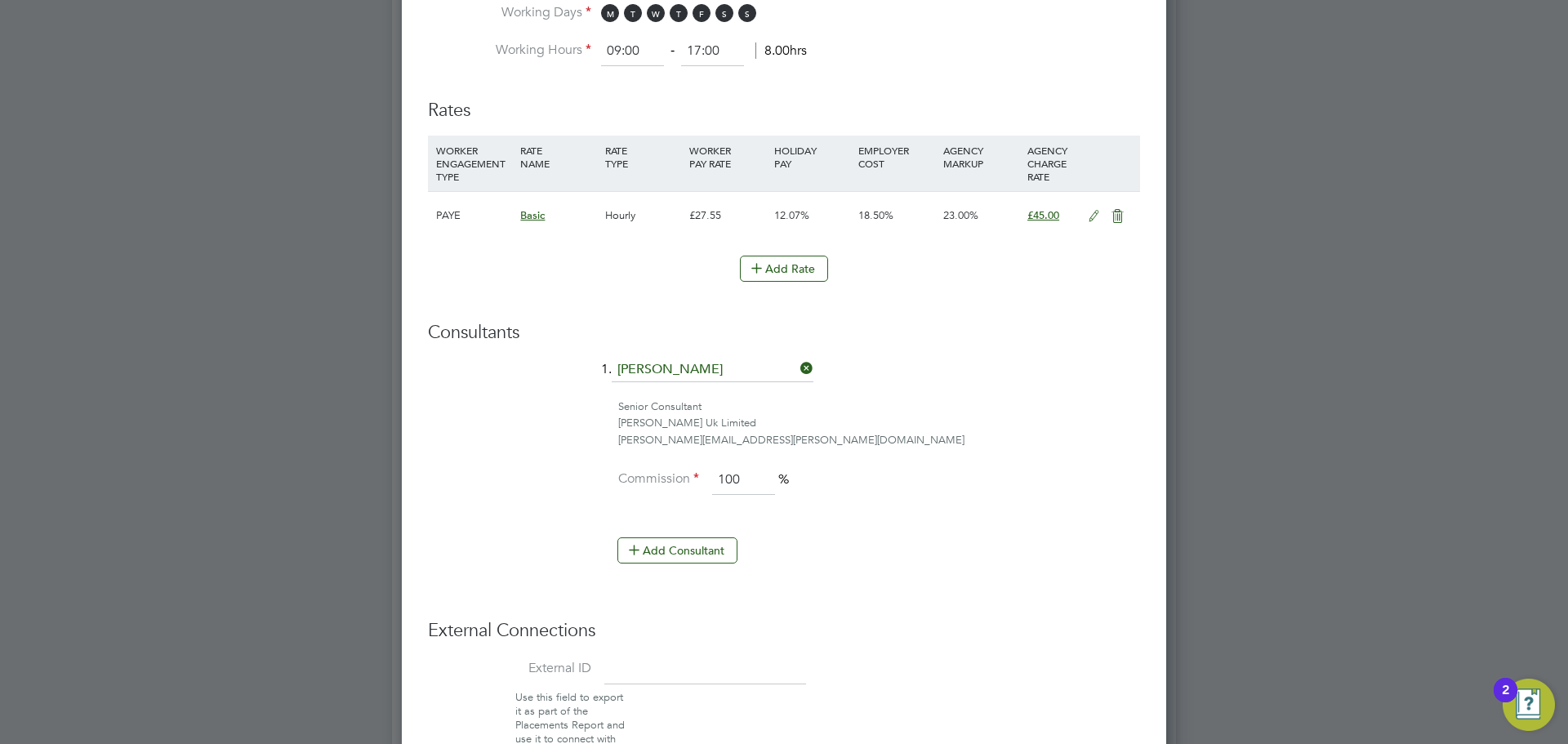
click at [1084, 214] on icon at bounding box center [1093, 216] width 20 height 13
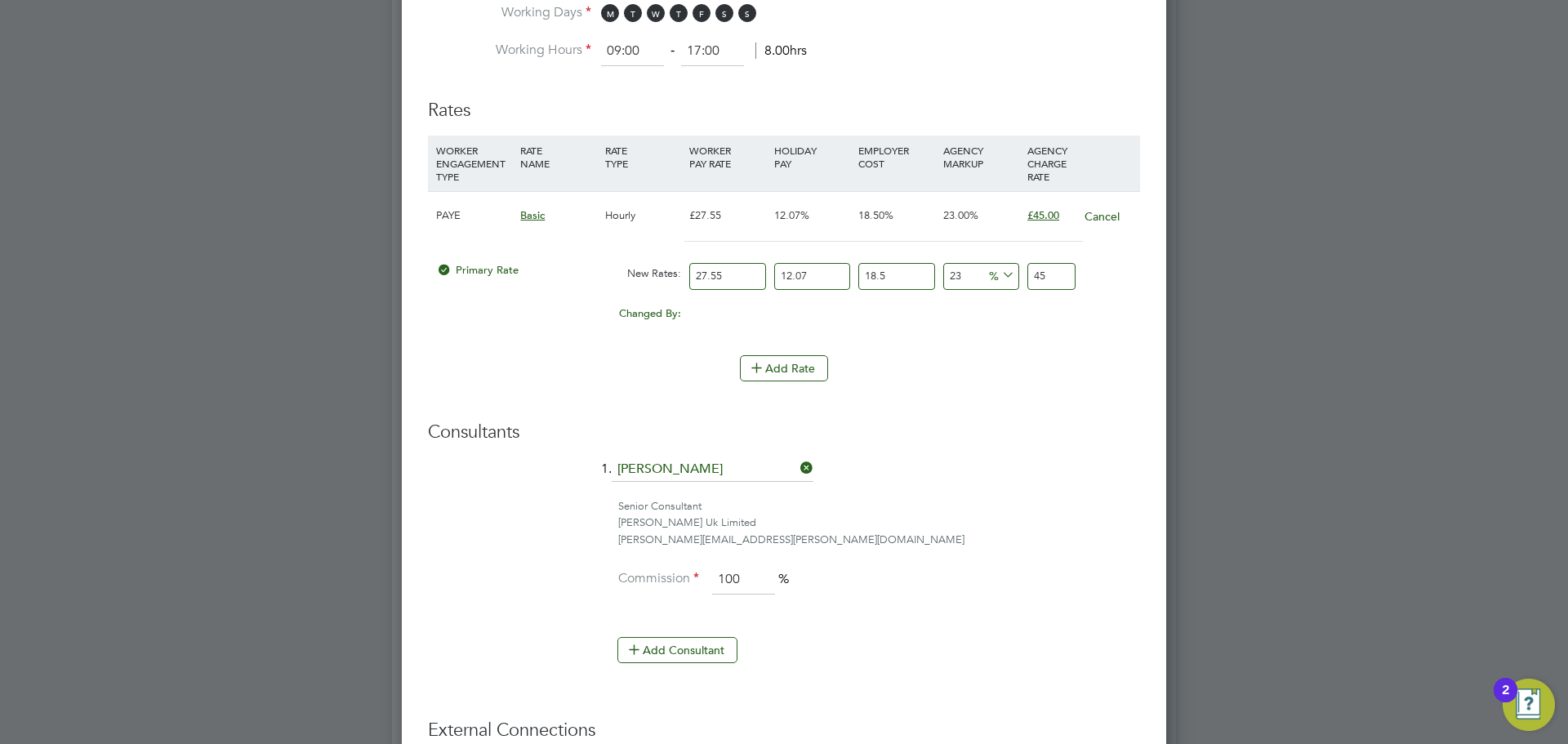
drag, startPoint x: 738, startPoint y: 281, endPoint x: 536, endPoint y: 274, distance: 202.1
click at [536, 274] on div "Primary Rate New Rates: 27.55 12.07 n/a 18.5 n/a 23 0 % 45" at bounding box center [784, 276] width 712 height 43
type input "3"
type input "4.900428855"
type input "36"
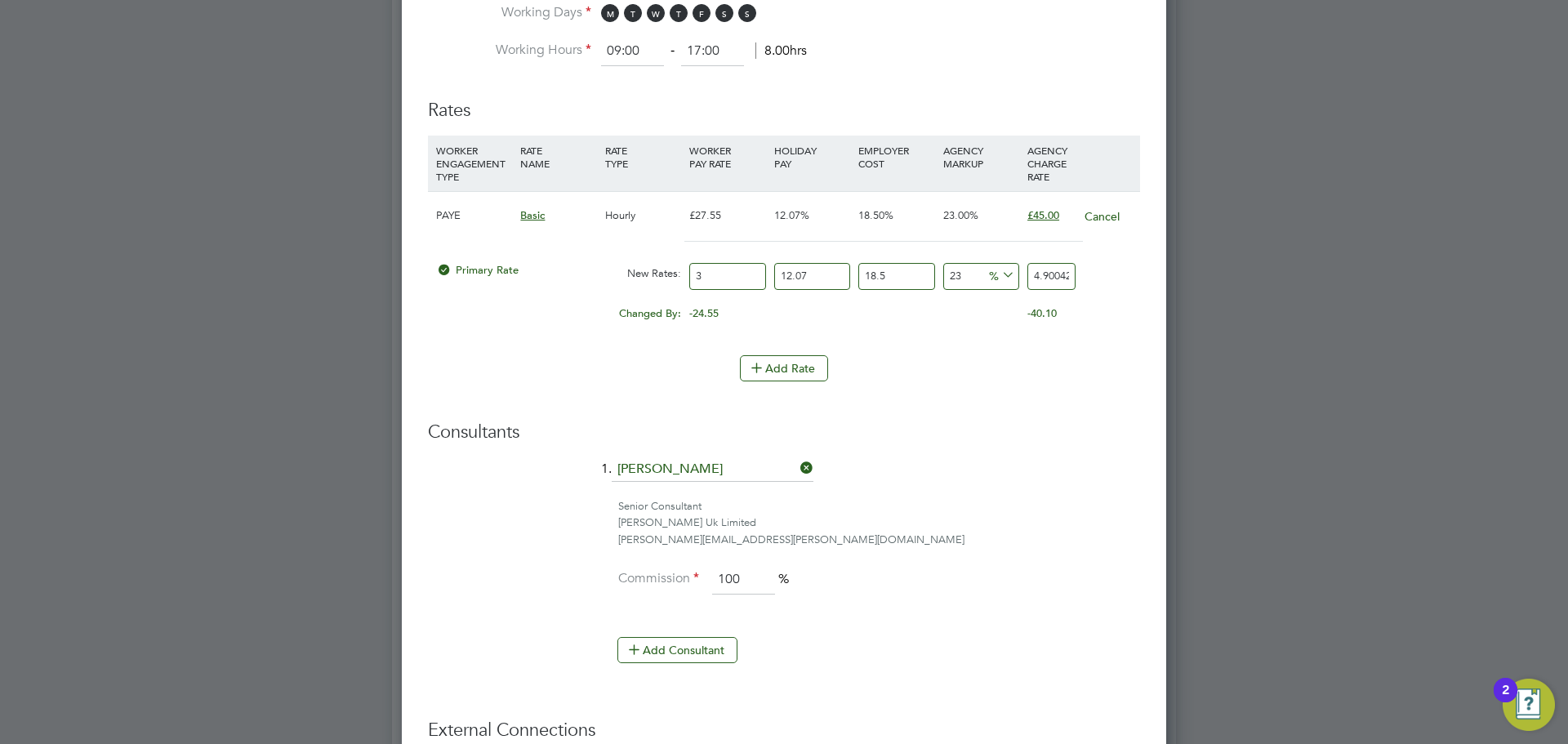
type input "58.80514626"
type input "3"
type input "4.900428855"
type input "35"
type input "57.171669975"
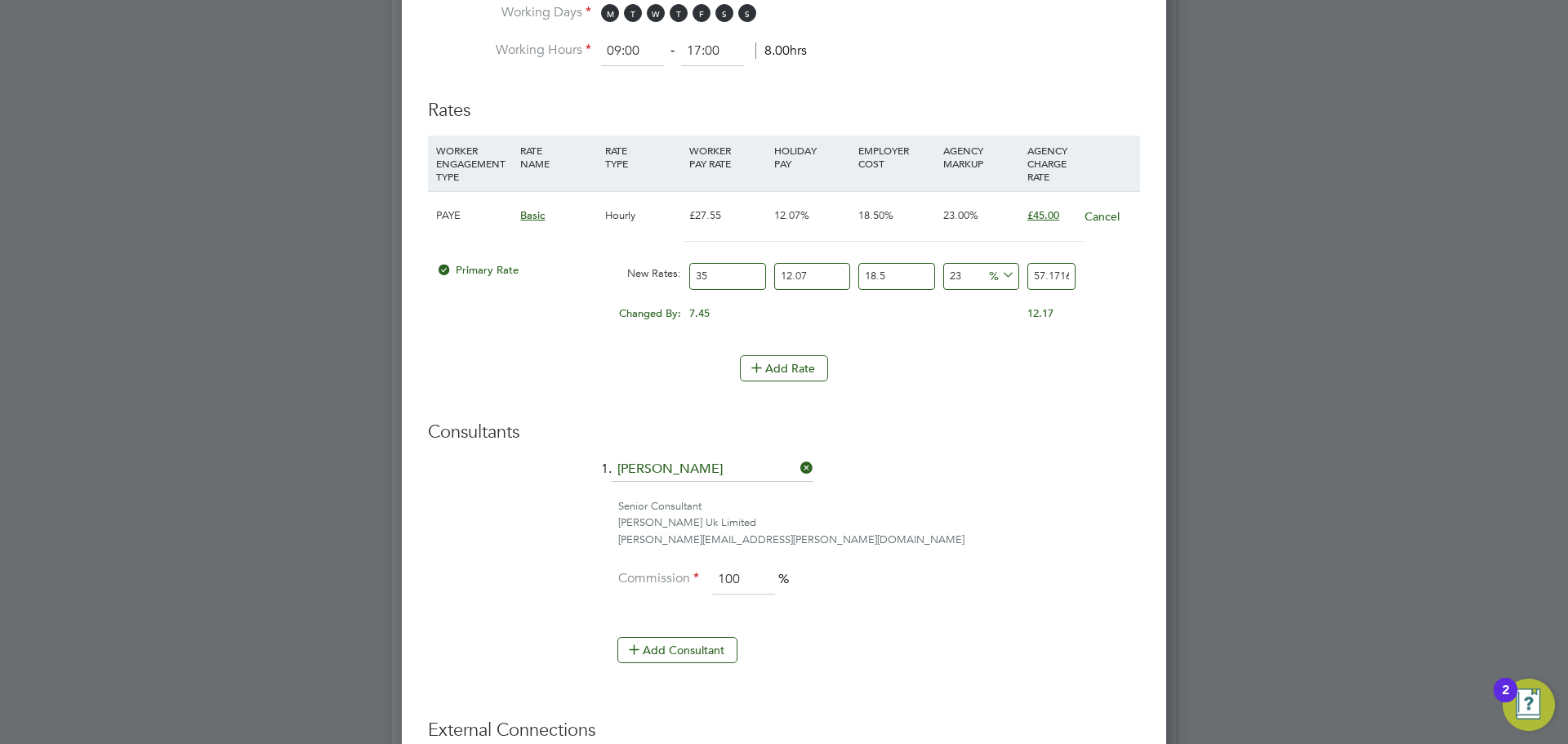
type input "35.6"
type input "58.151755746"
type input "35.69"
type input "58.29876861165"
type input "35.69"
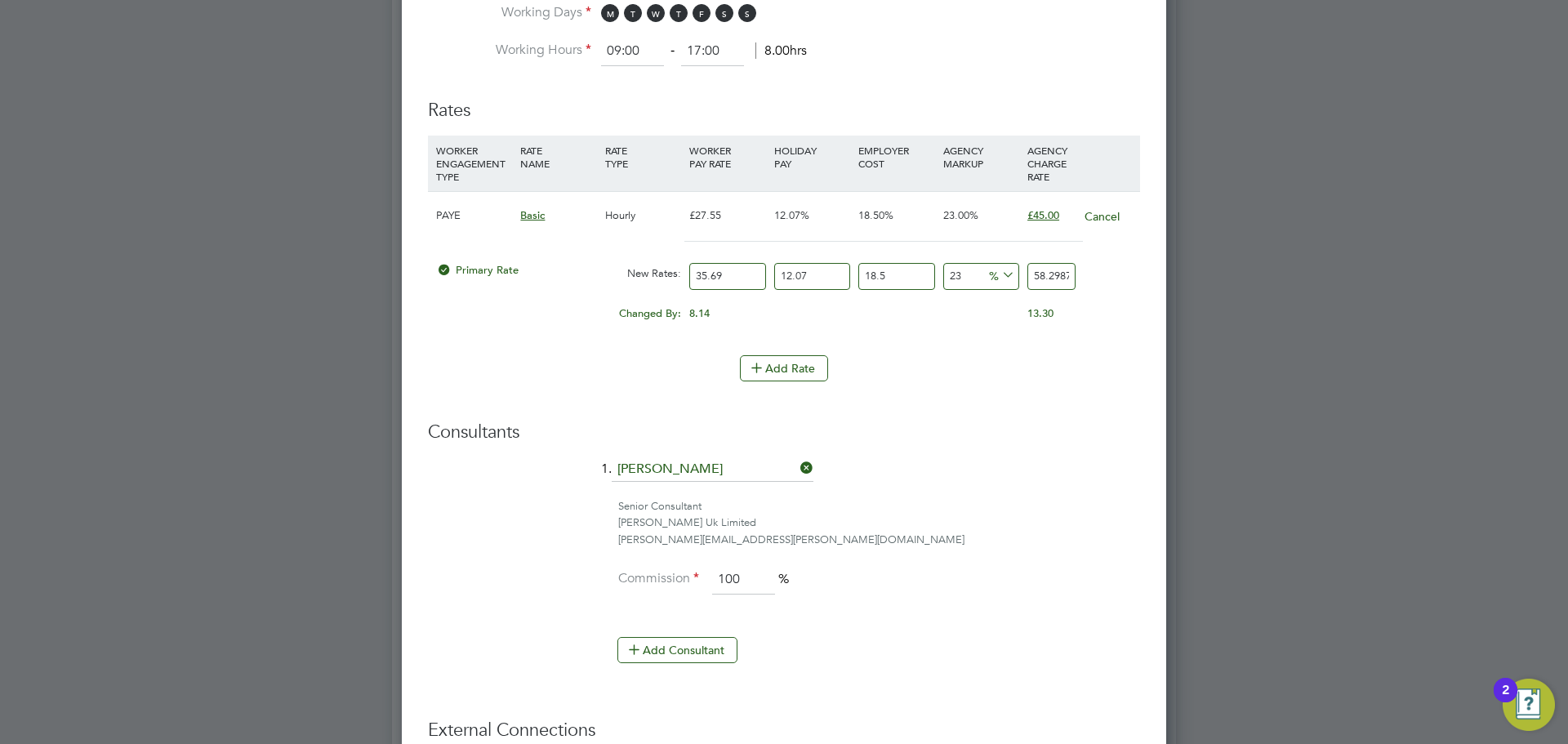
click at [1080, 458] on li "1. Jerin Aktar" at bounding box center [784, 478] width 712 height 41
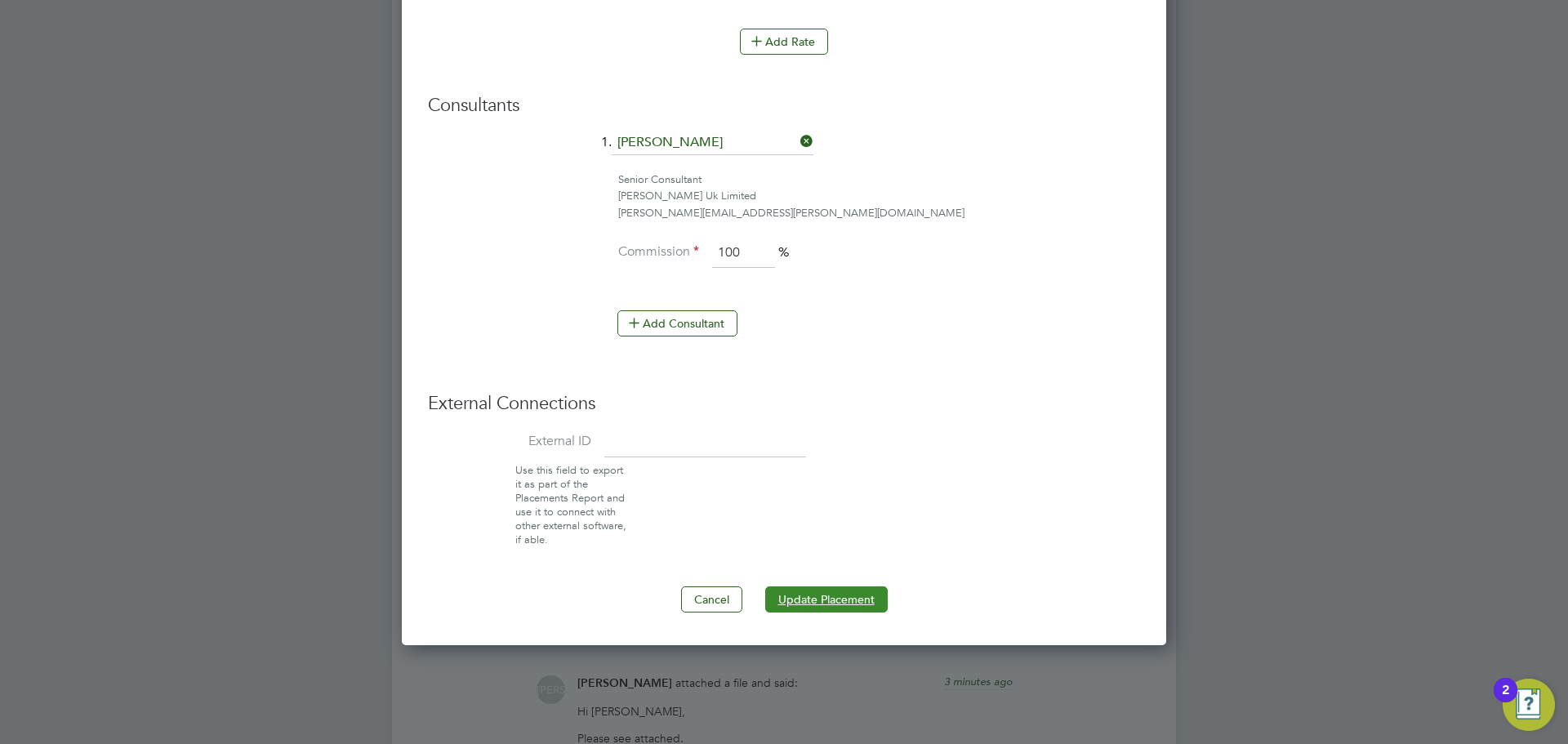
click at [836, 597] on button "Update Placement" at bounding box center [826, 598] width 123 height 26
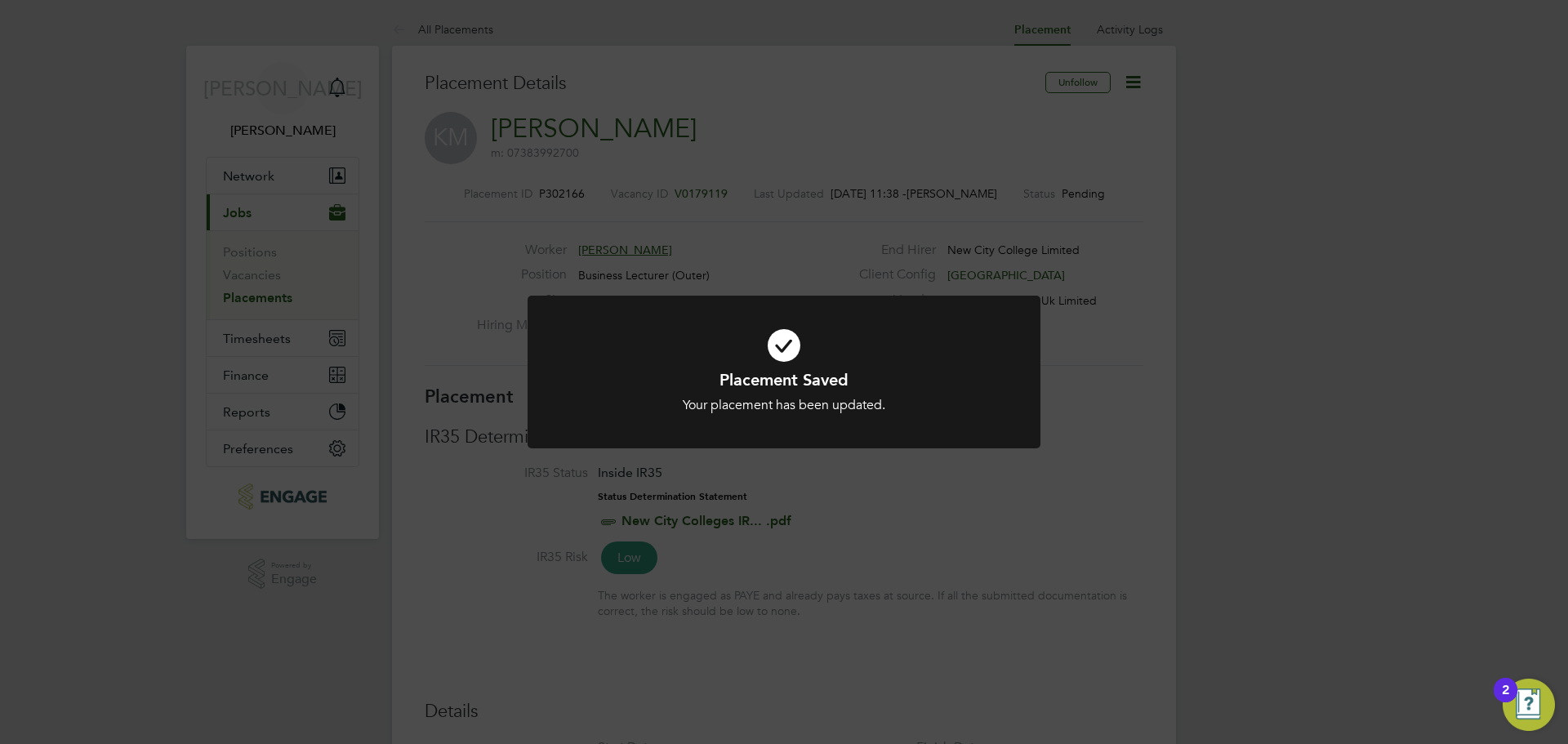
click at [1376, 411] on div "Placement Saved Your placement has been updated. Cancel Okay" at bounding box center [784, 372] width 1568 height 744
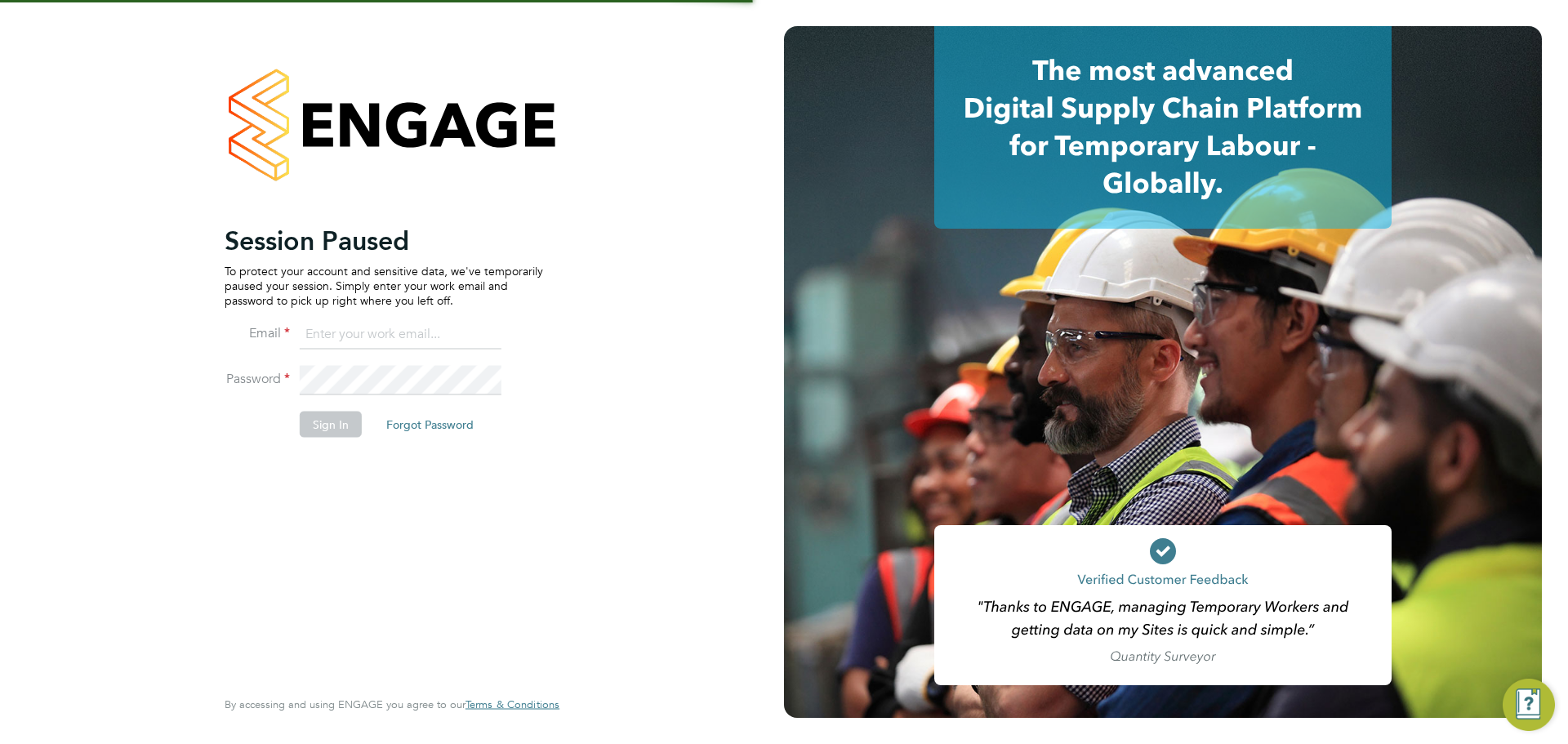
type input "[PERSON_NAME][EMAIL_ADDRESS][PERSON_NAME][DOMAIN_NAME]"
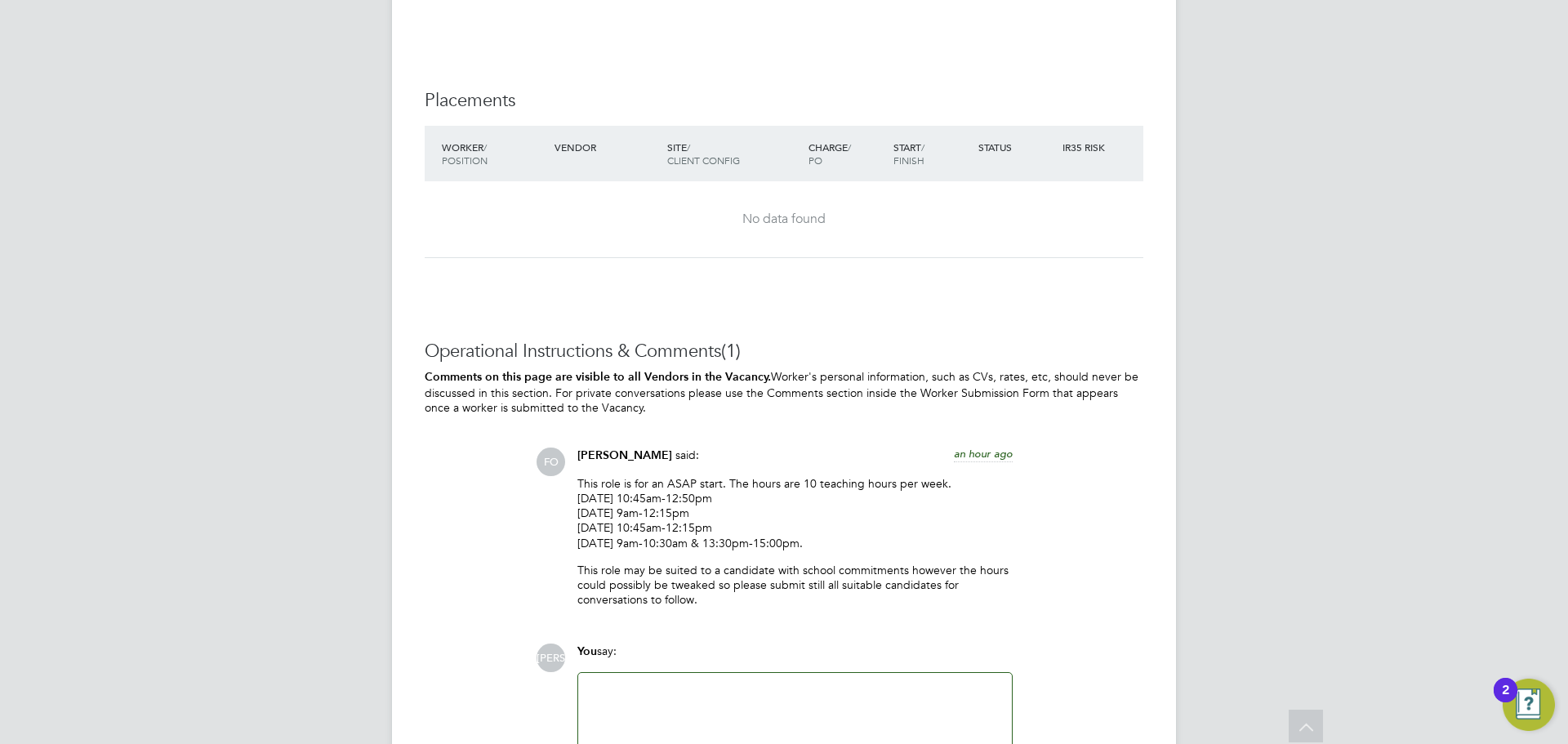
scroll to position [3106, 0]
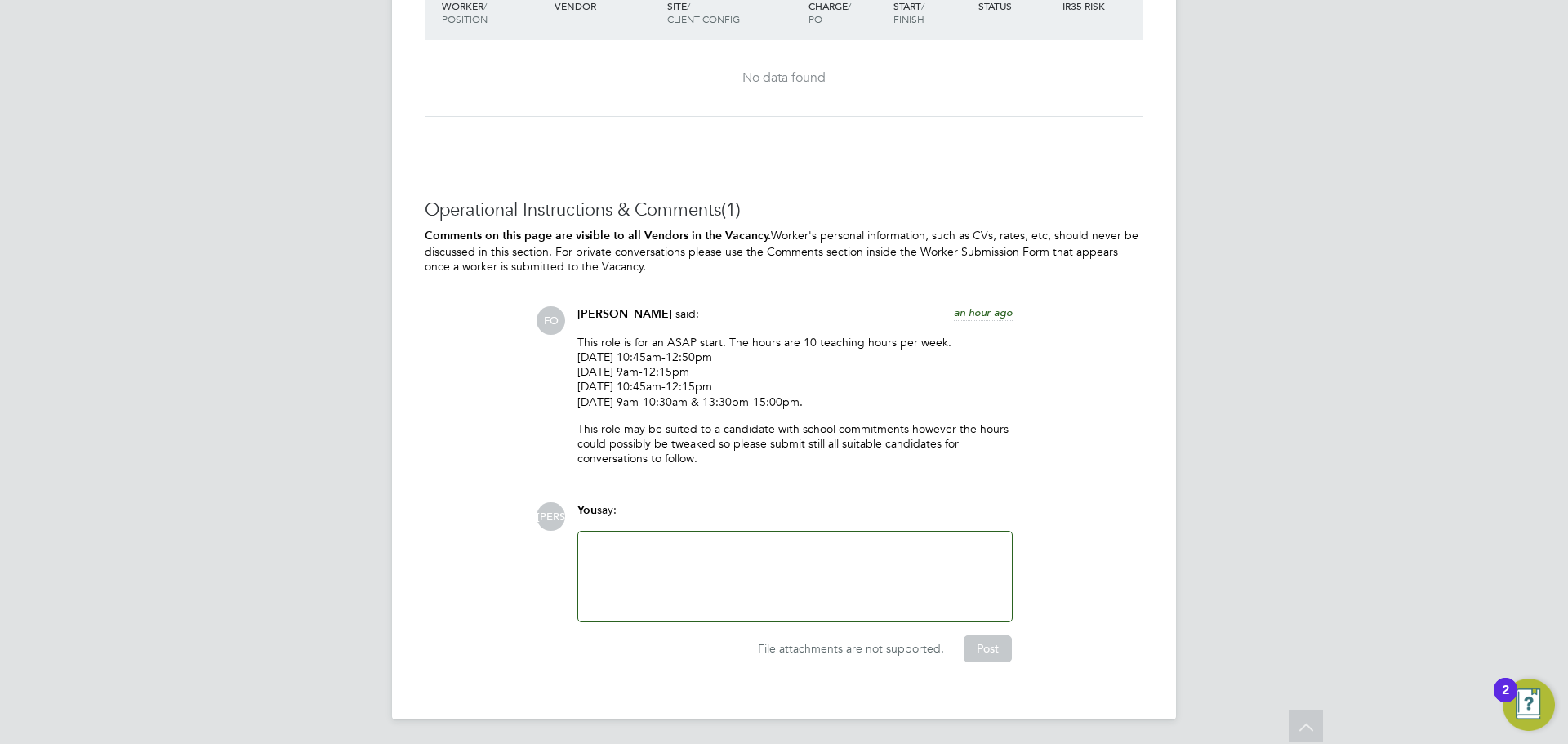
click at [624, 541] on div at bounding box center [795, 575] width 414 height 70
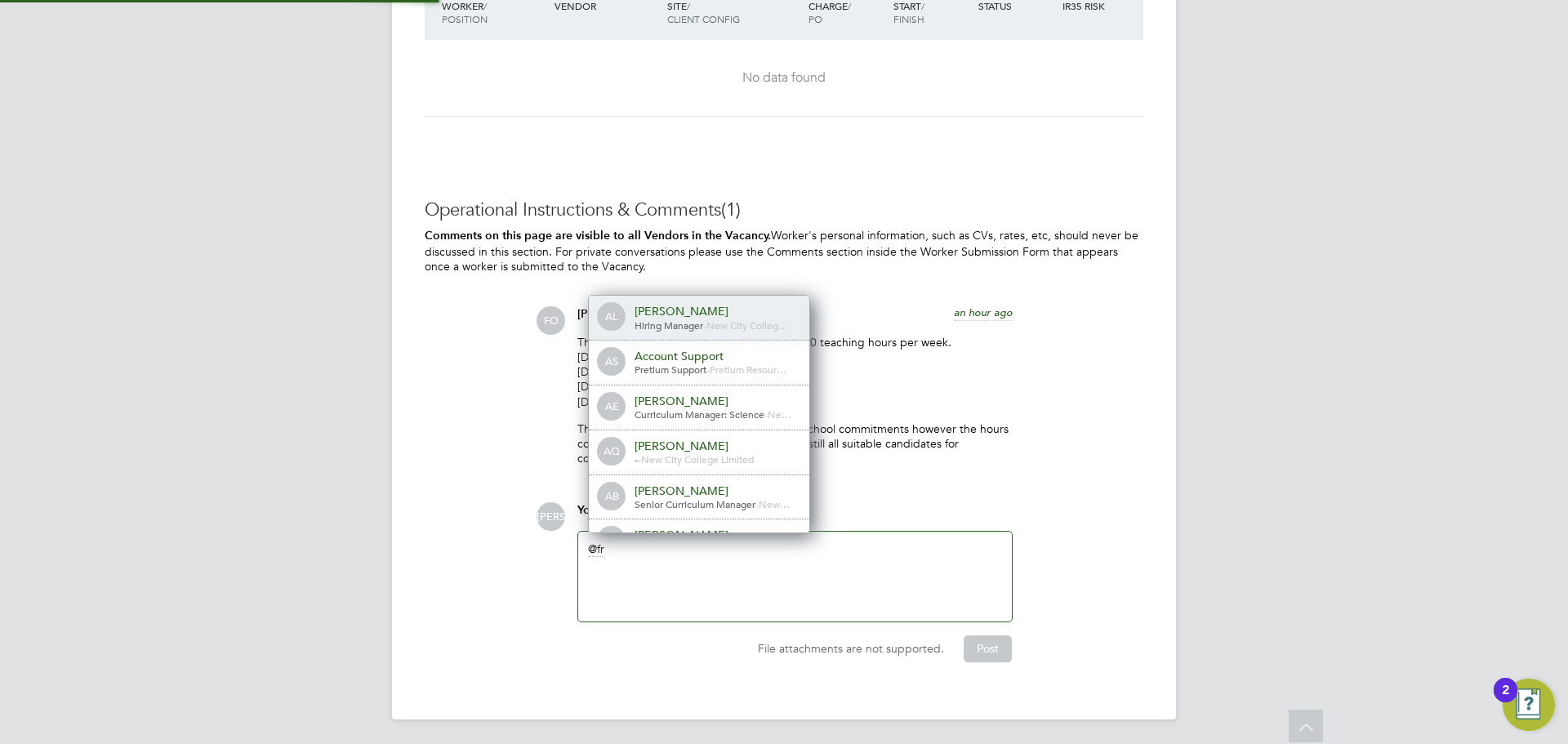
scroll to position [13, 164]
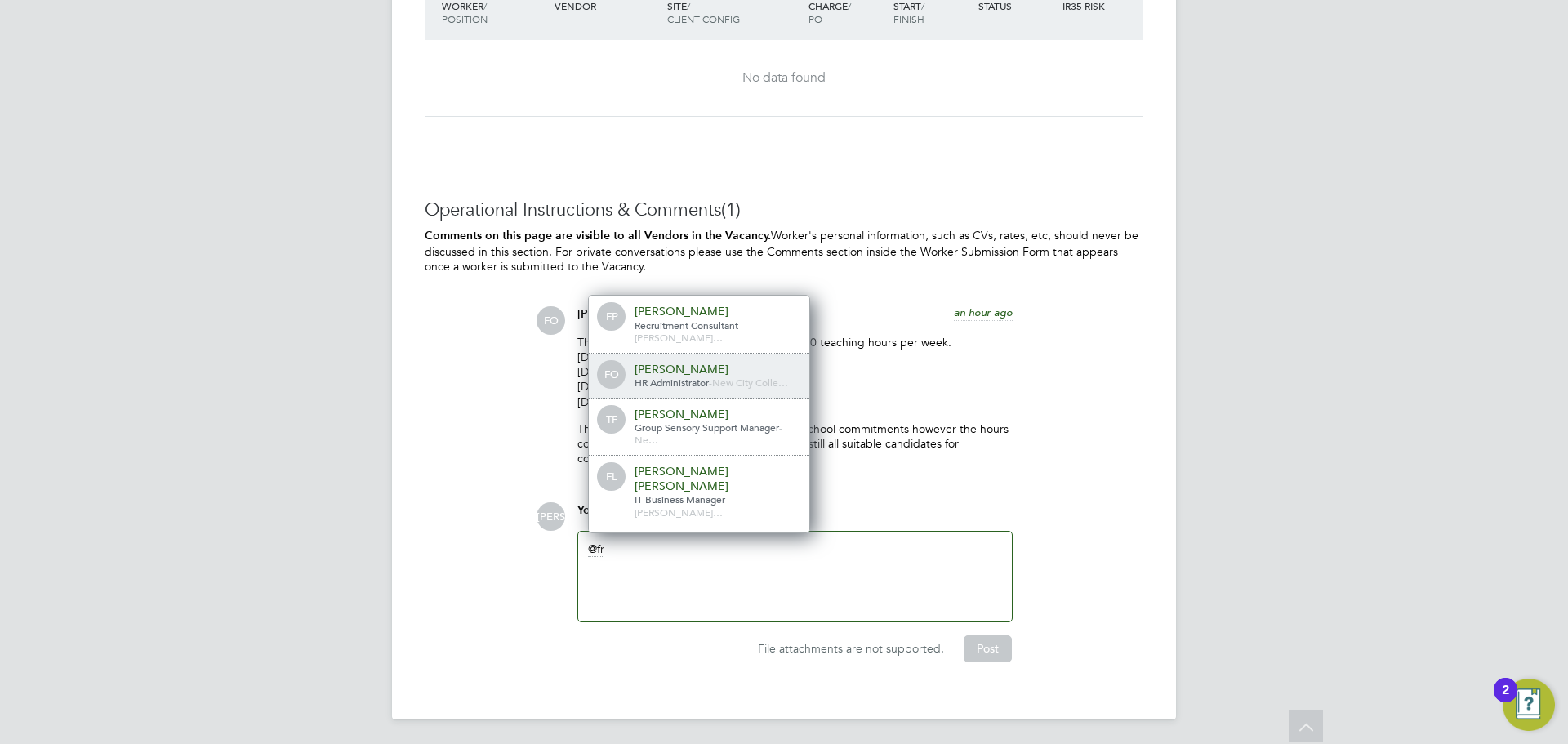
click at [752, 362] on div "Francesca O'Riordan" at bounding box center [716, 369] width 164 height 14
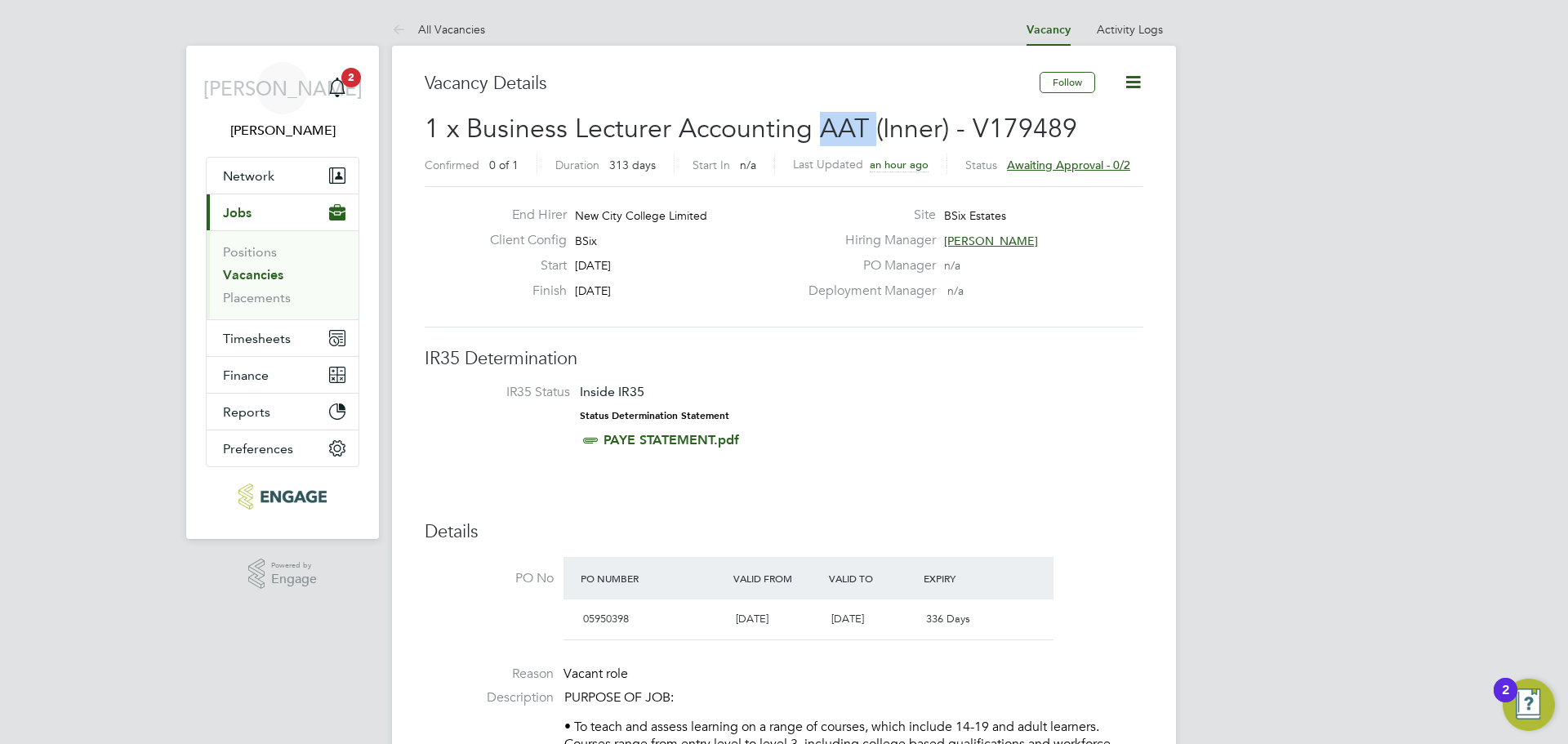
drag, startPoint x: 869, startPoint y: 127, endPoint x: 818, endPoint y: 129, distance: 51.0
click at [818, 129] on span "1 x Business Lecturer Accounting AAT (Inner) - V179489" at bounding box center [750, 128] width 652 height 32
copy span "AAT"
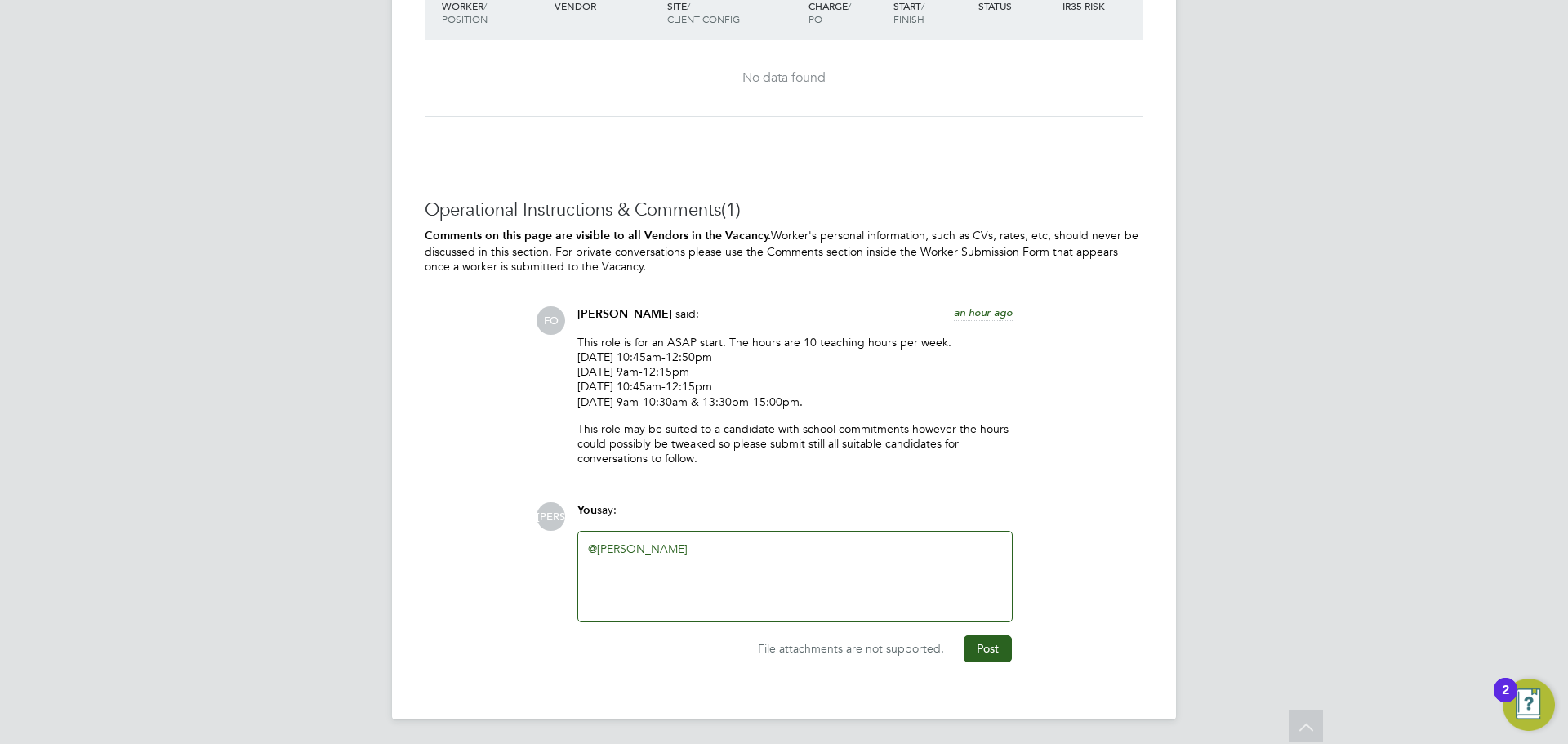
click at [744, 552] on div "@Francesca O'Riordan ​" at bounding box center [795, 575] width 414 height 70
drag, startPoint x: 846, startPoint y: 544, endPoint x: 834, endPoint y: 544, distance: 12.0
click at [843, 544] on div "@Francesca O'Riordan ​ is this role to teach" at bounding box center [795, 575] width 414 height 70
click at [996, 652] on button "Post" at bounding box center [987, 648] width 48 height 26
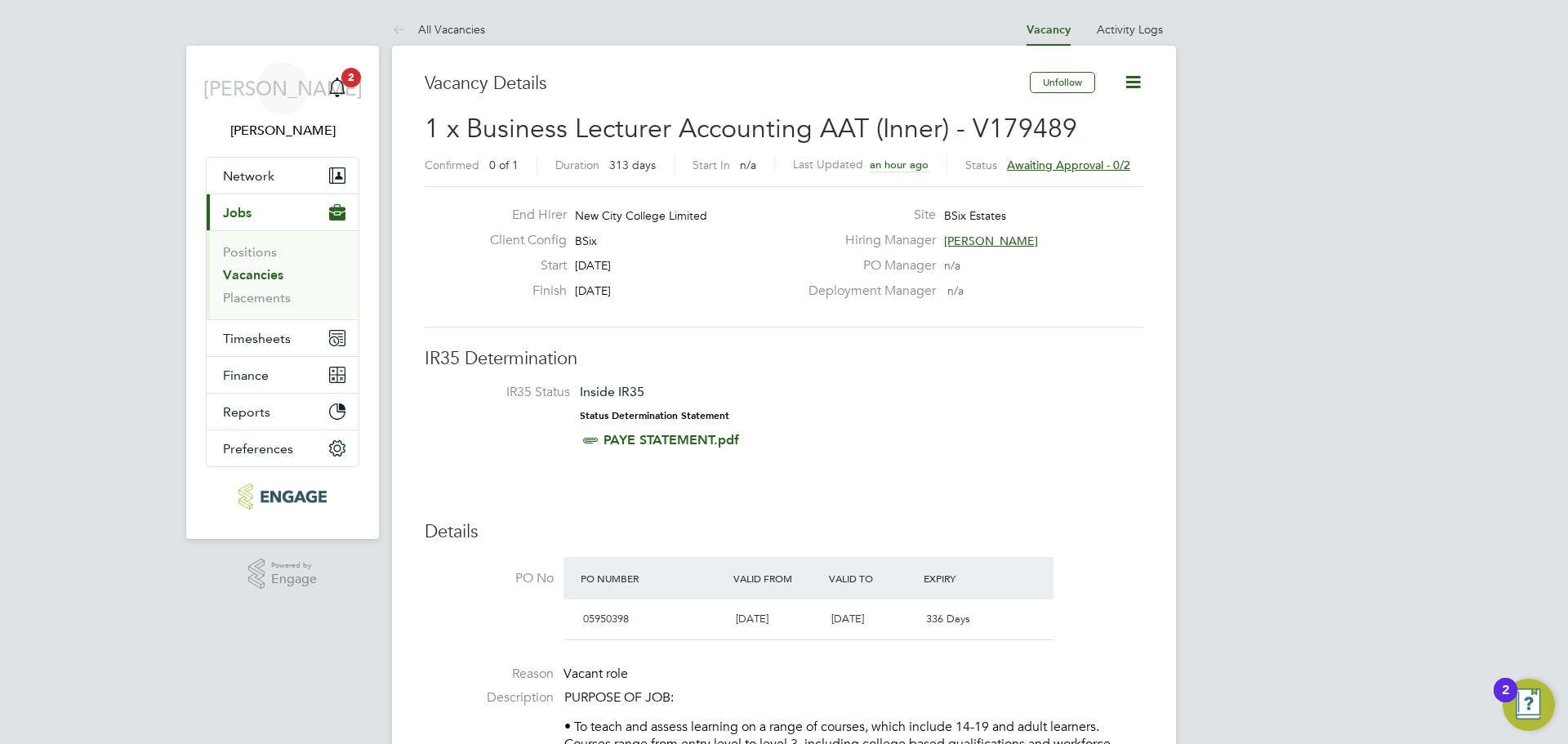
click at [242, 280] on link "Vacancies" at bounding box center [253, 275] width 60 height 15
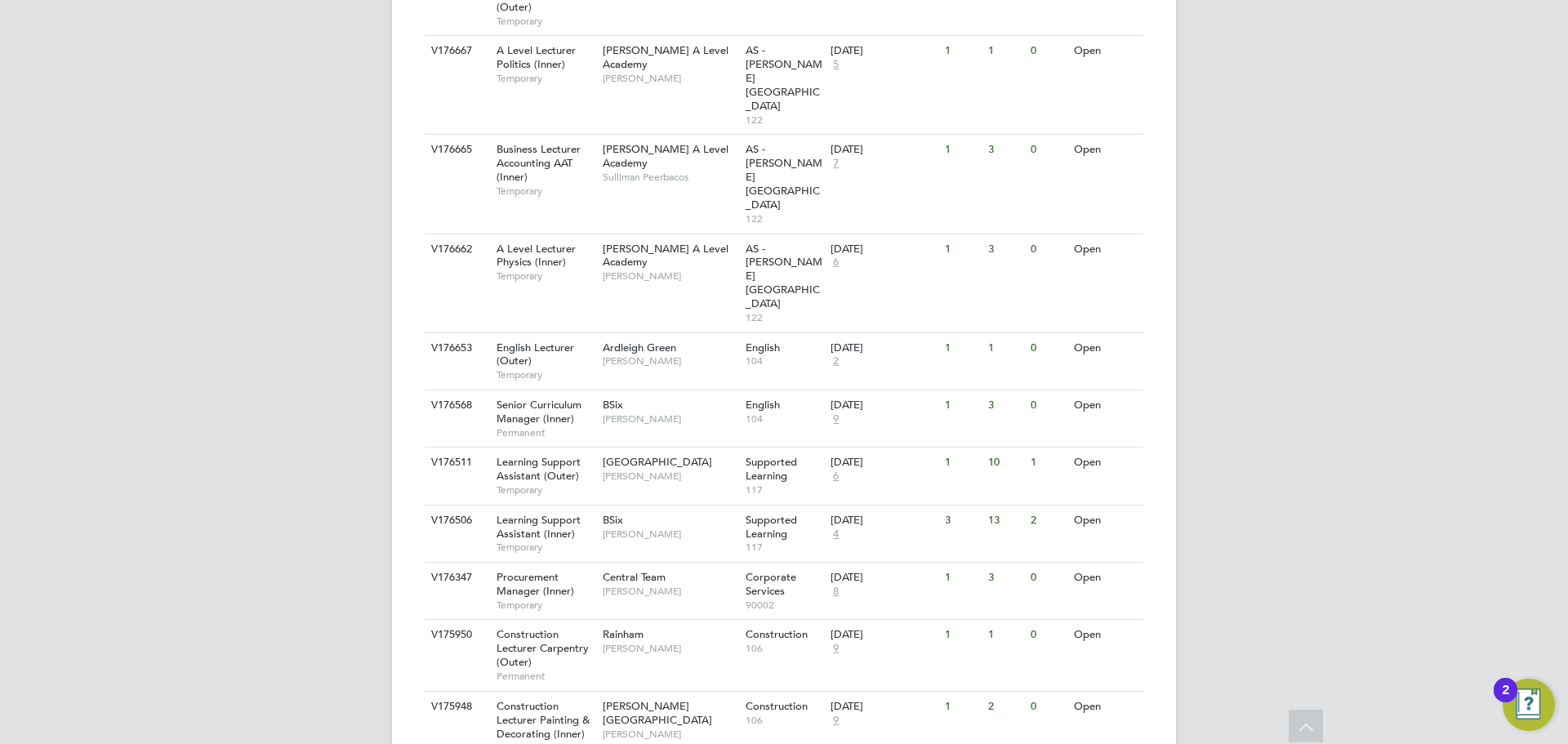
scroll to position [1634, 0]
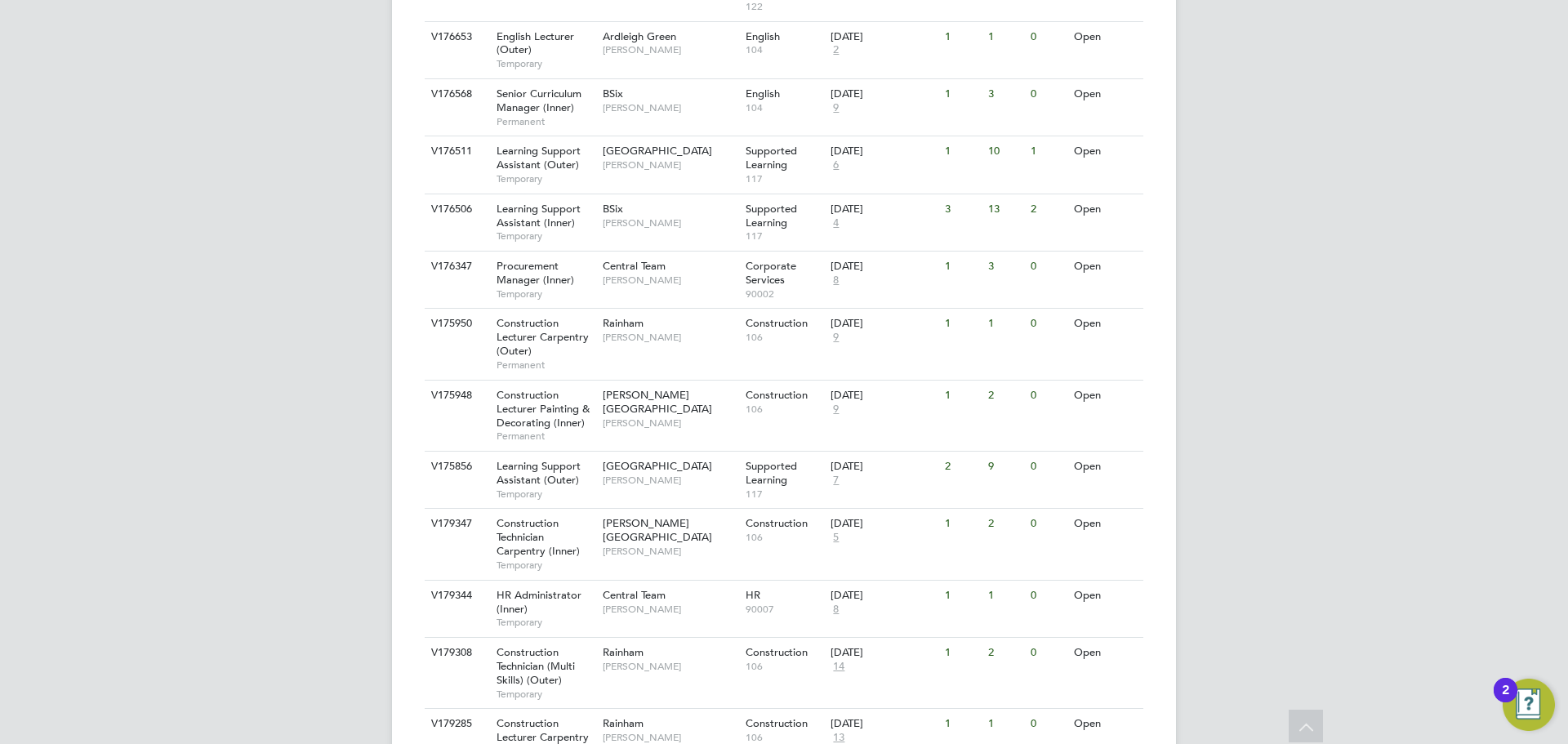
scroll to position [2001, 0]
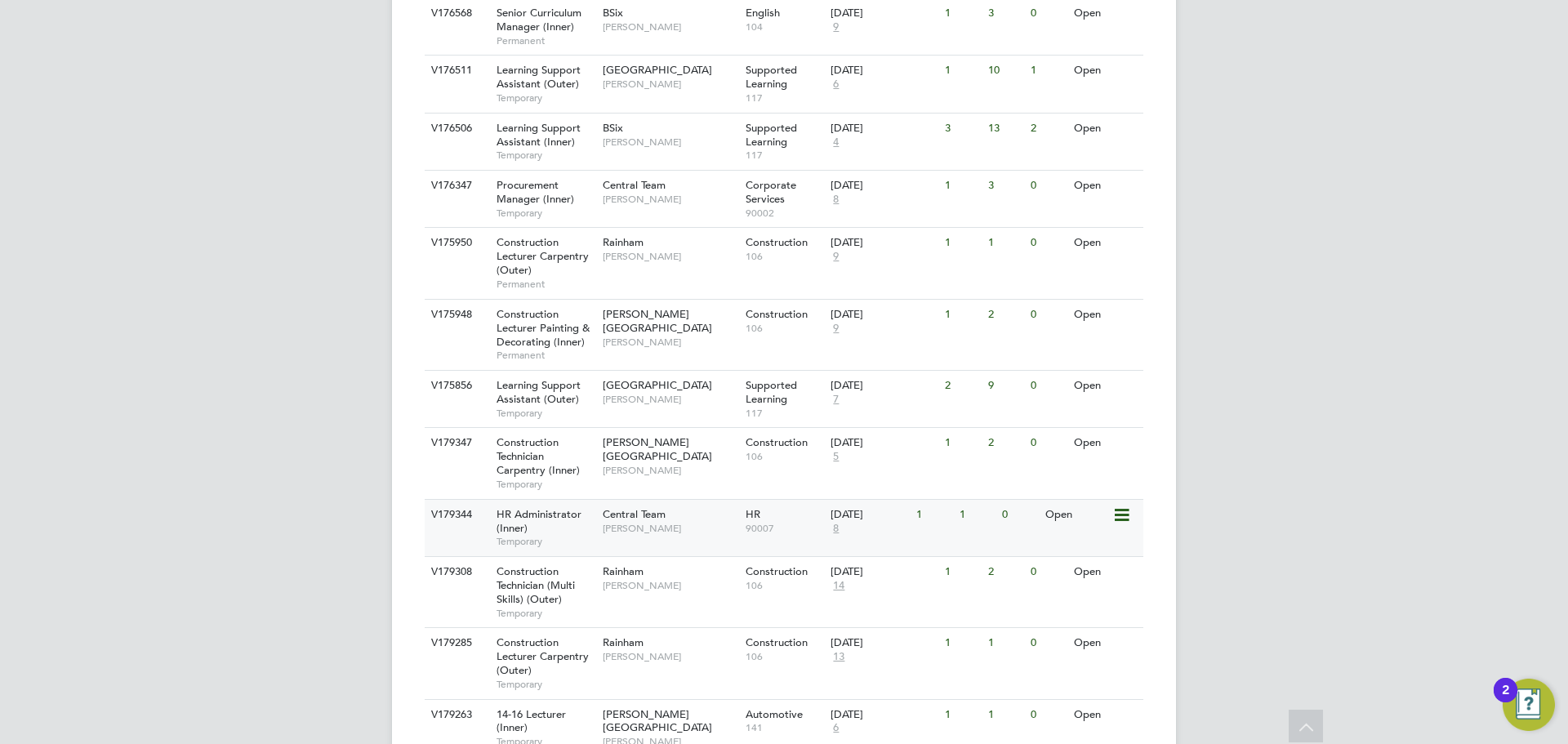
click at [638, 500] on div "Central Team Kirsty Hanmore" at bounding box center [669, 521] width 143 height 42
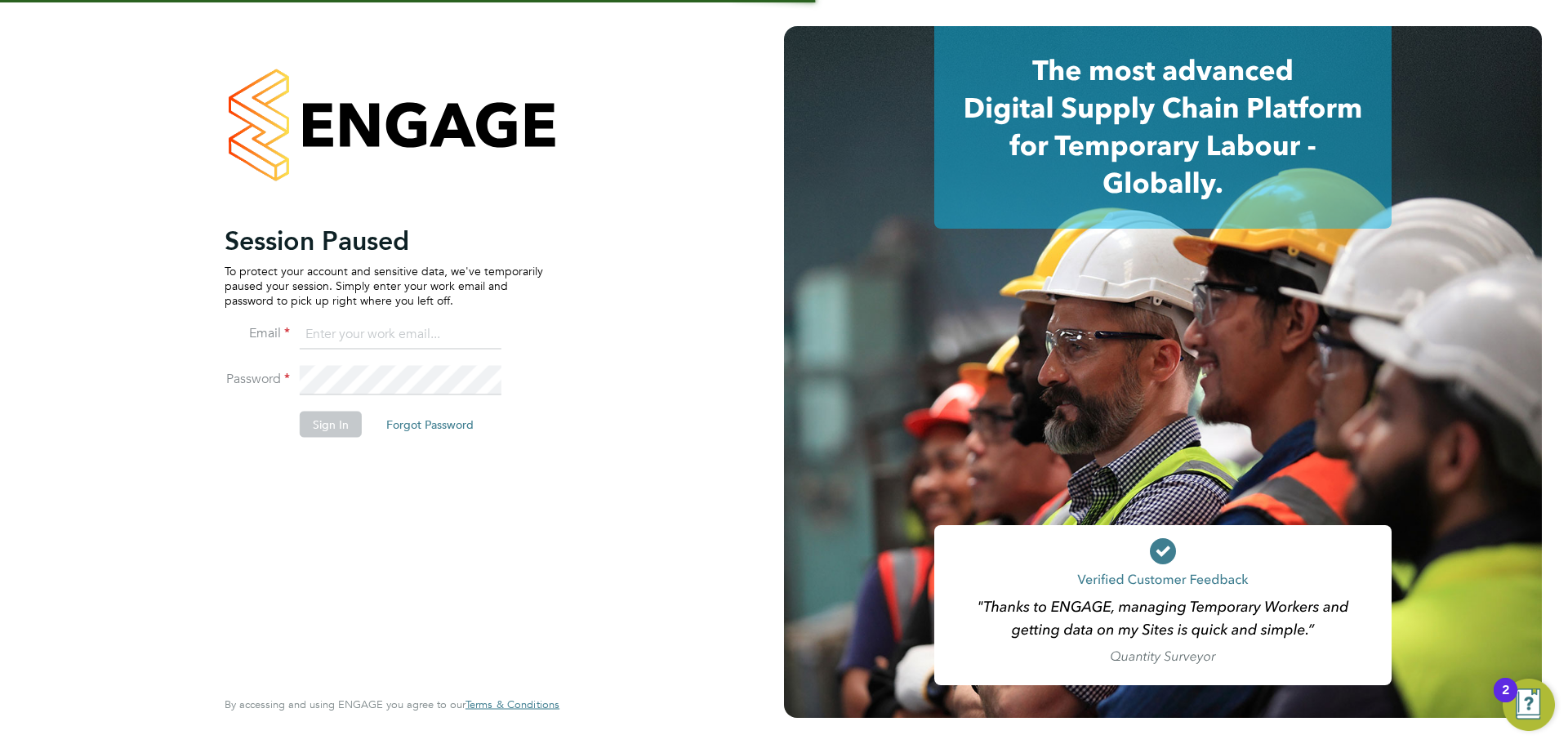
type input "[PERSON_NAME][EMAIL_ADDRESS][PERSON_NAME][DOMAIN_NAME]"
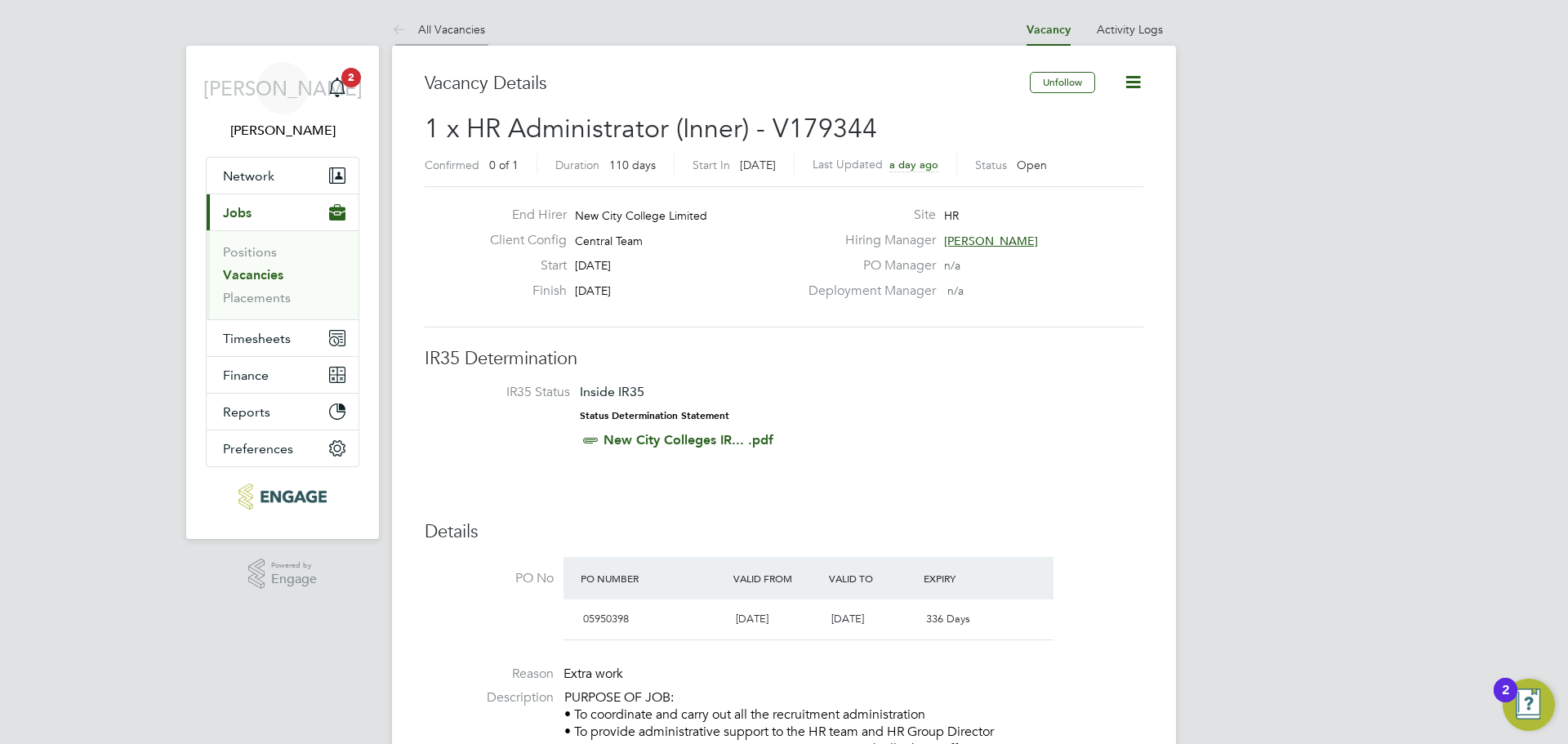
click at [458, 38] on li "All Vacancies" at bounding box center [437, 30] width 93 height 33
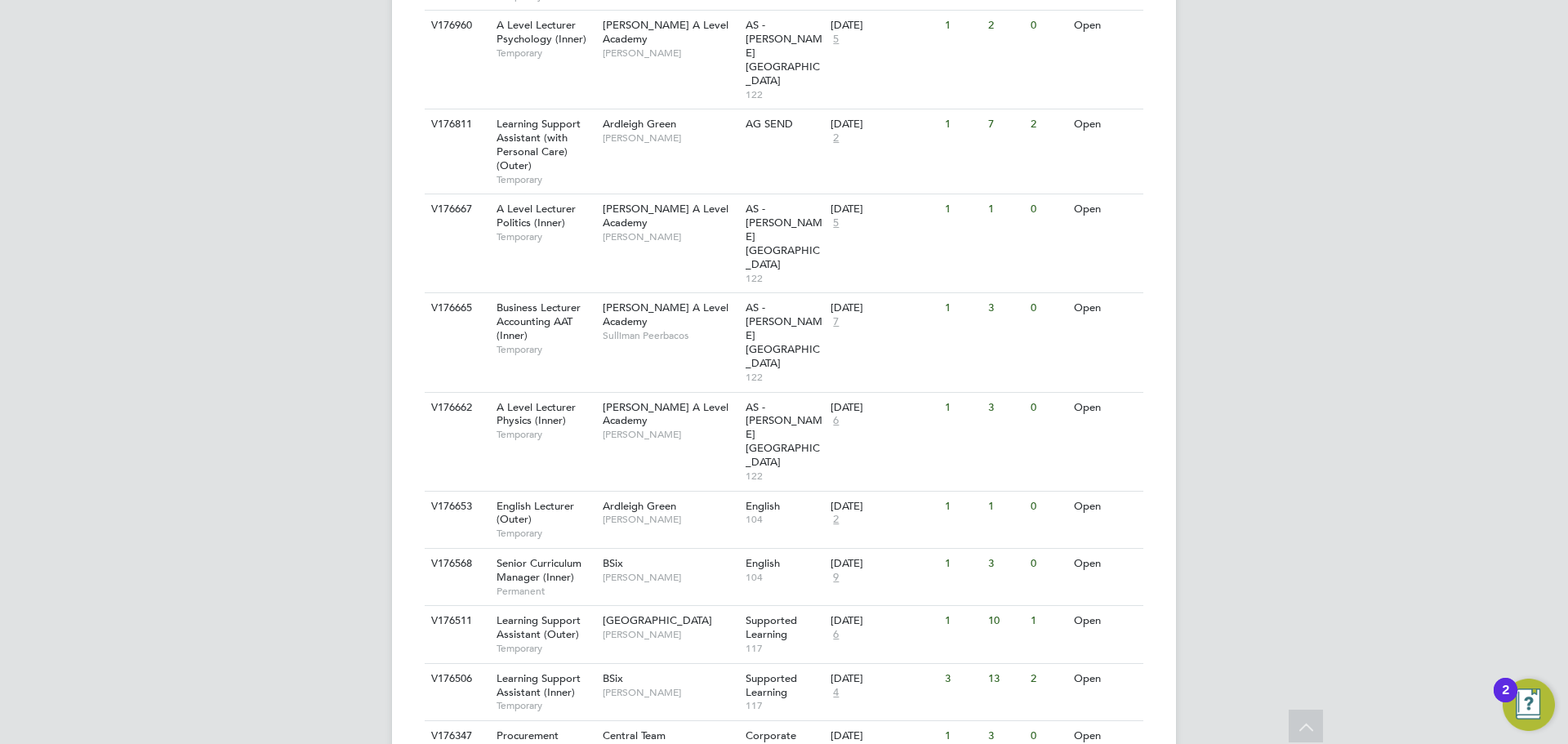
scroll to position [1641, 0]
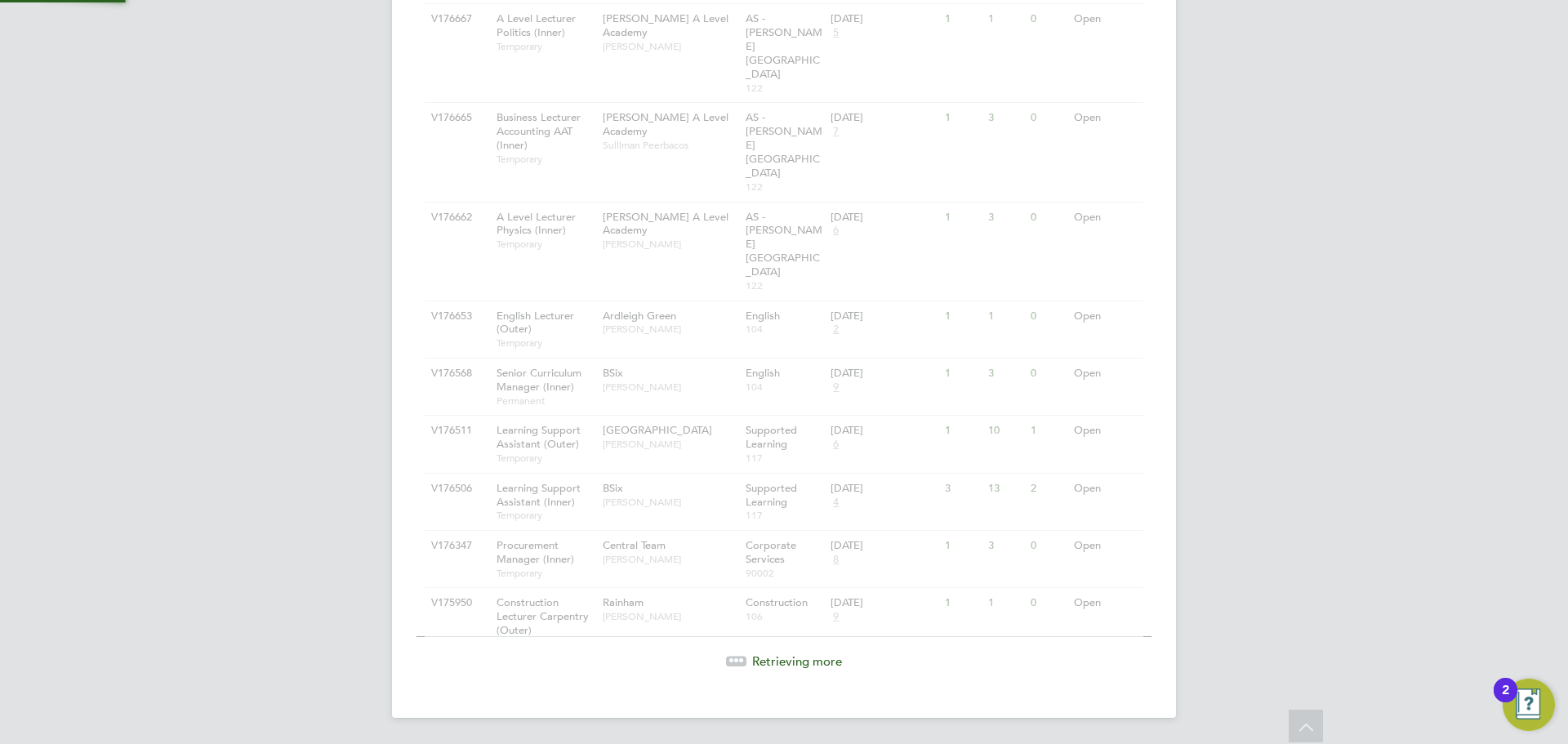
scroll to position [1592, 0]
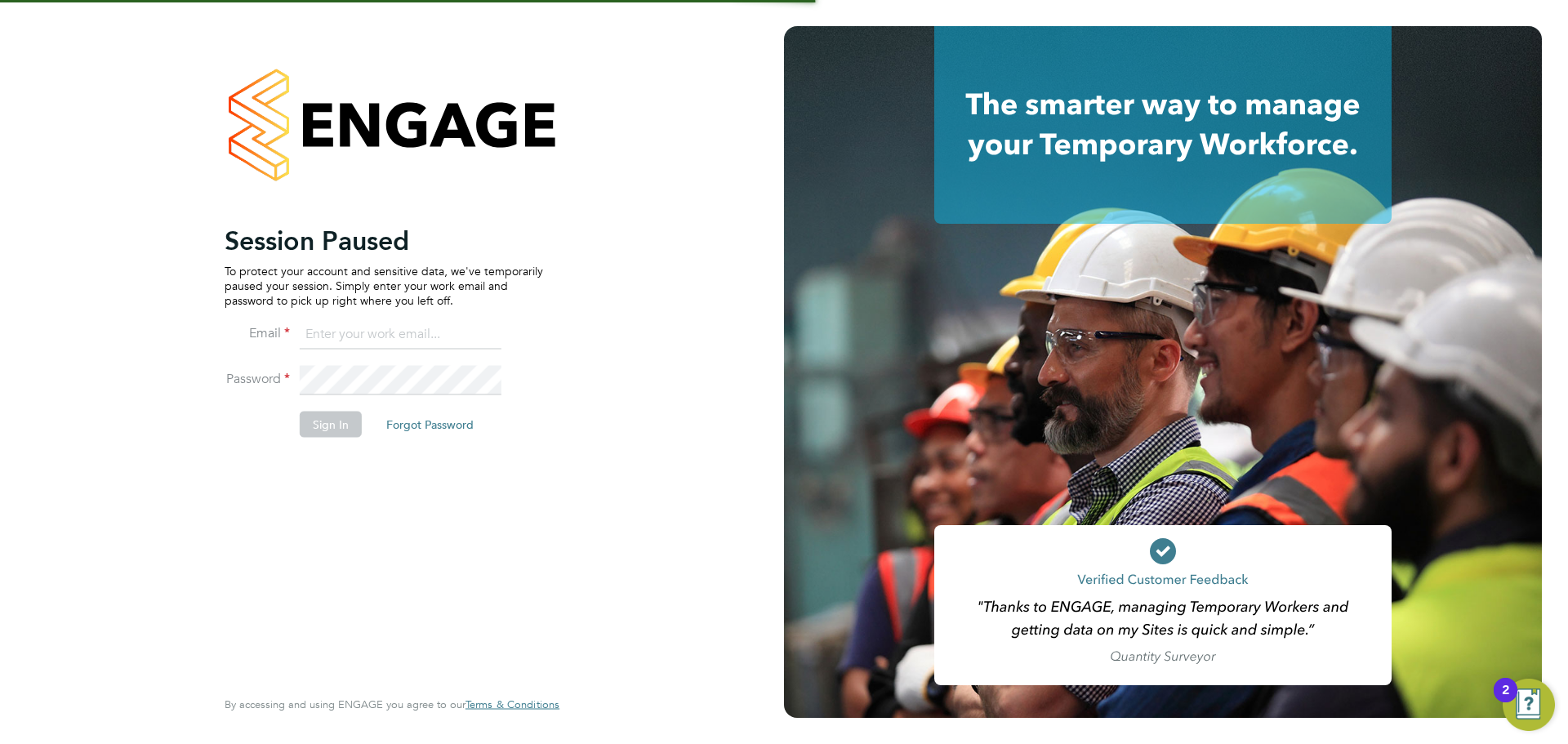
type input "[PERSON_NAME][EMAIL_ADDRESS][PERSON_NAME][DOMAIN_NAME]"
